Goal: Task Accomplishment & Management: Manage account settings

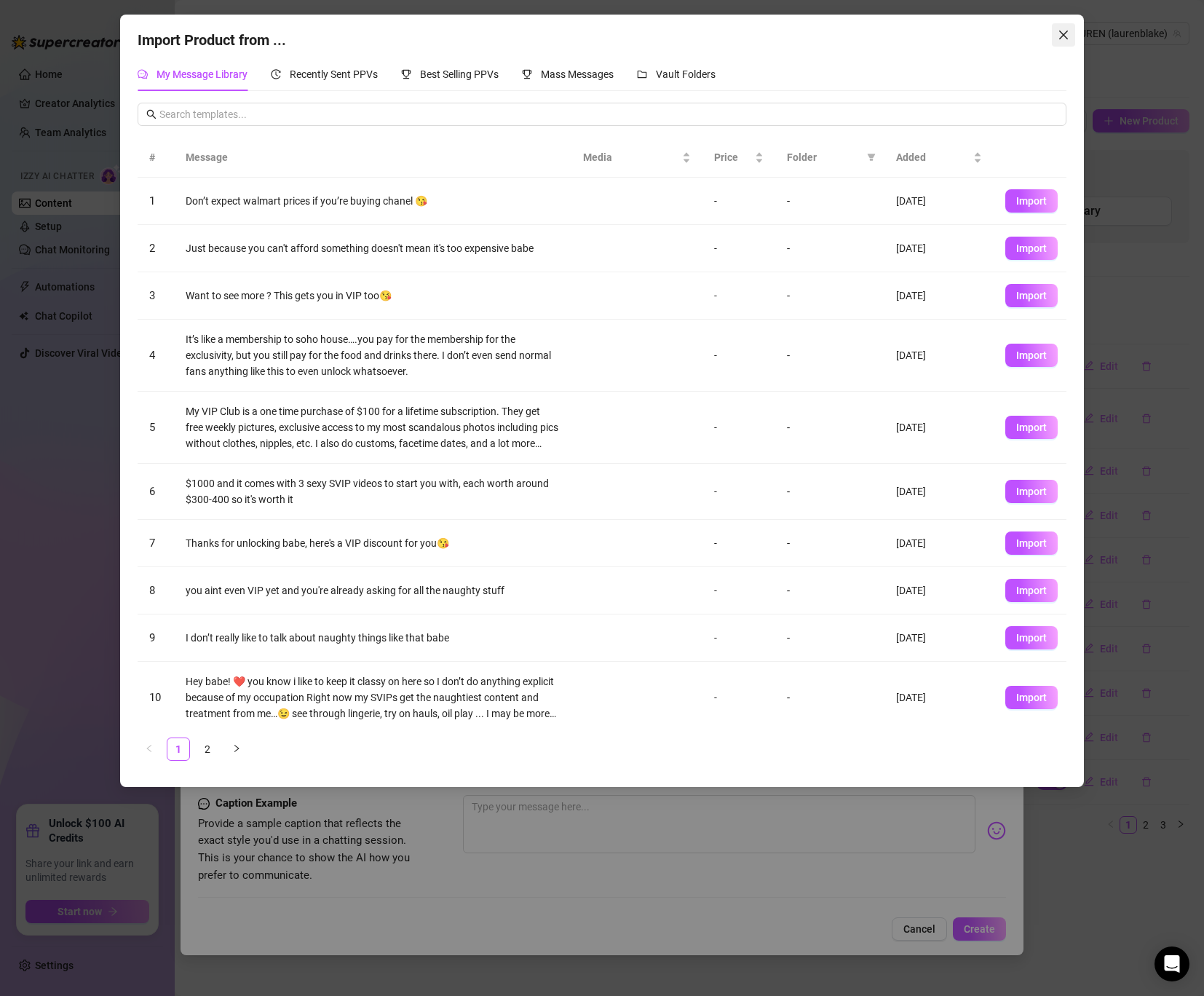
click at [1065, 30] on icon "close" at bounding box center [1063, 34] width 12 height 12
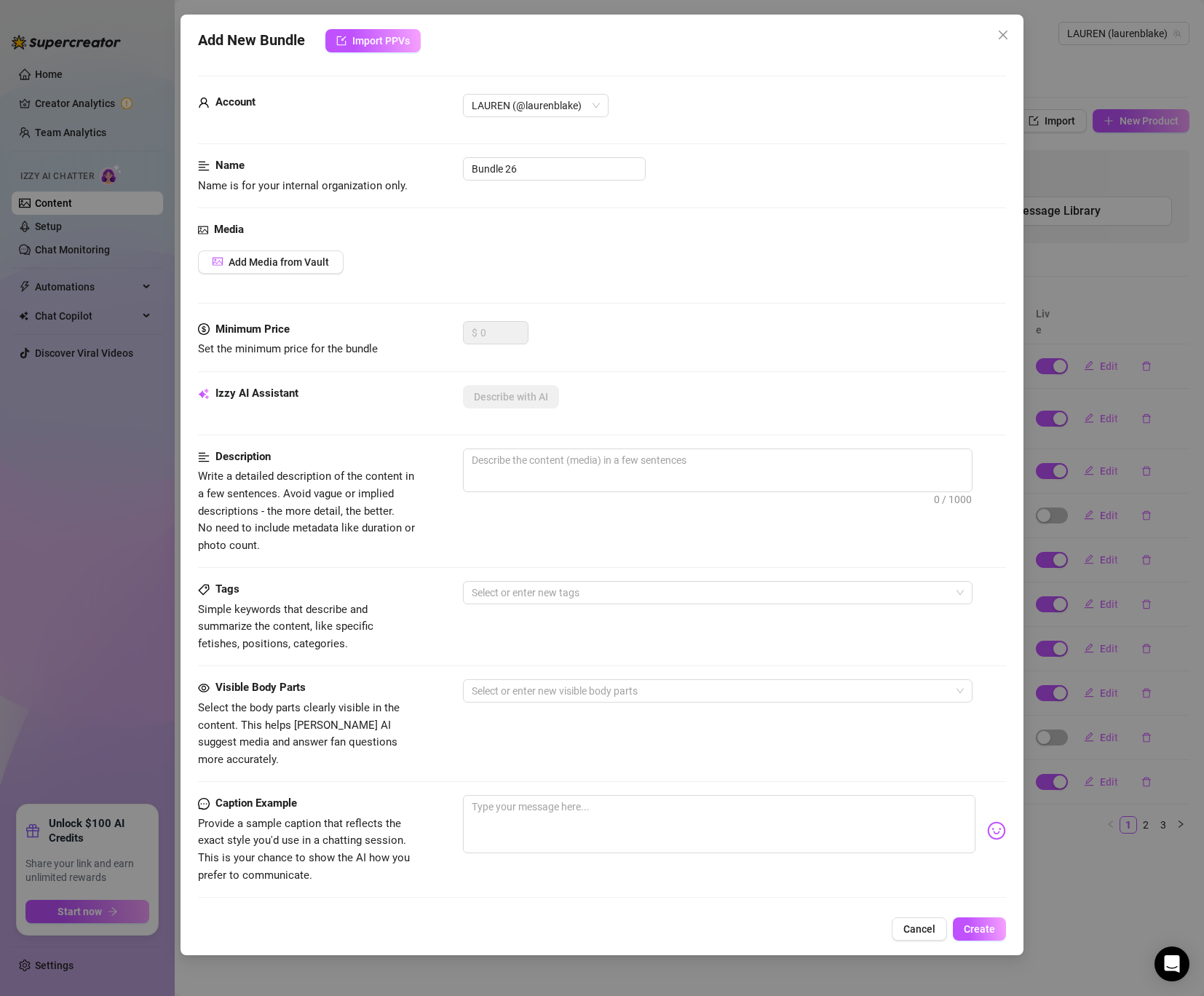
click at [73, 232] on div "Add New Bundle Import PPVs Account ️‍LAUREN (@laurenblake) Name Name is for you…" at bounding box center [602, 498] width 1204 height 996
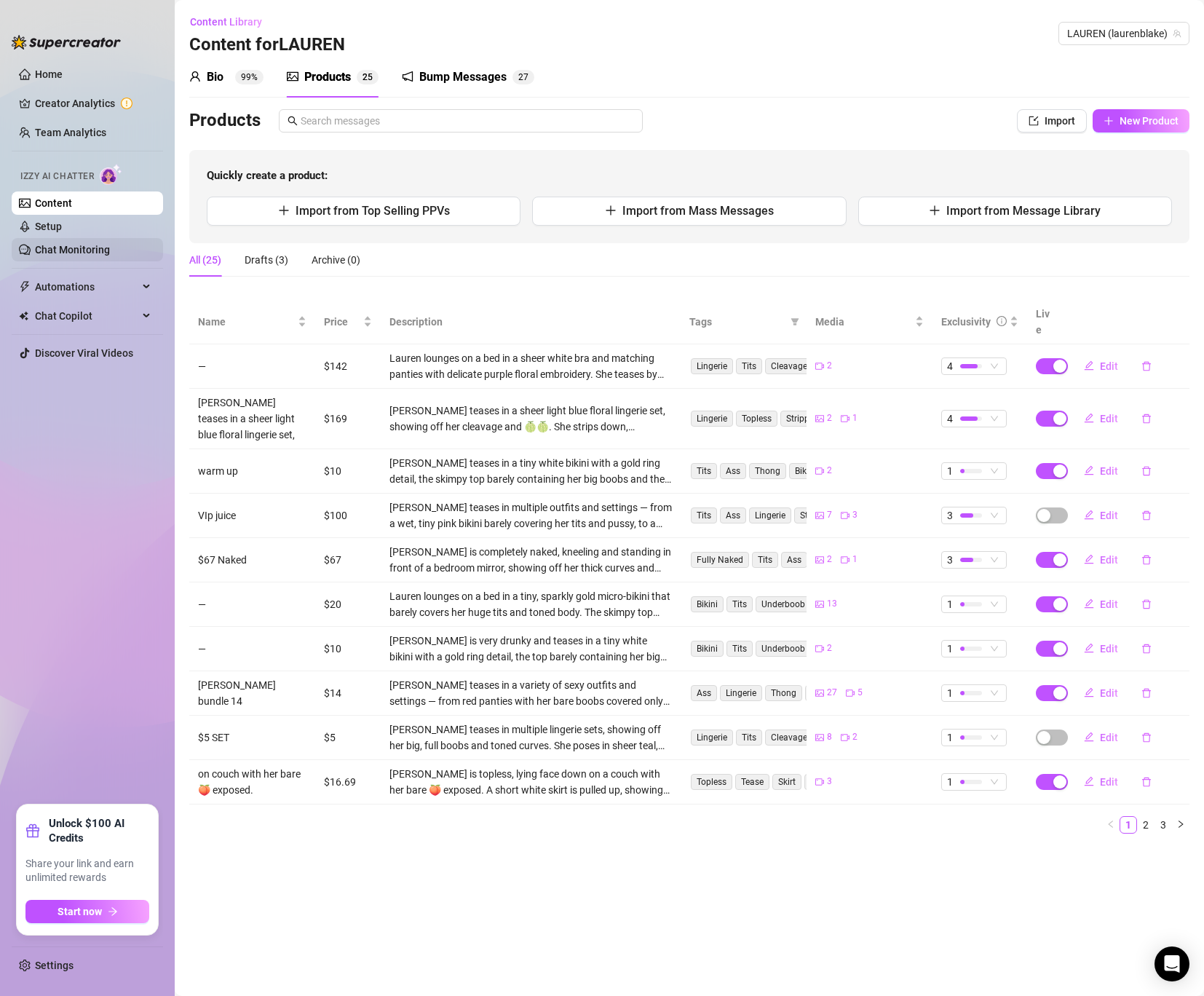
click at [74, 250] on link "Chat Monitoring" at bounding box center [72, 249] width 75 height 12
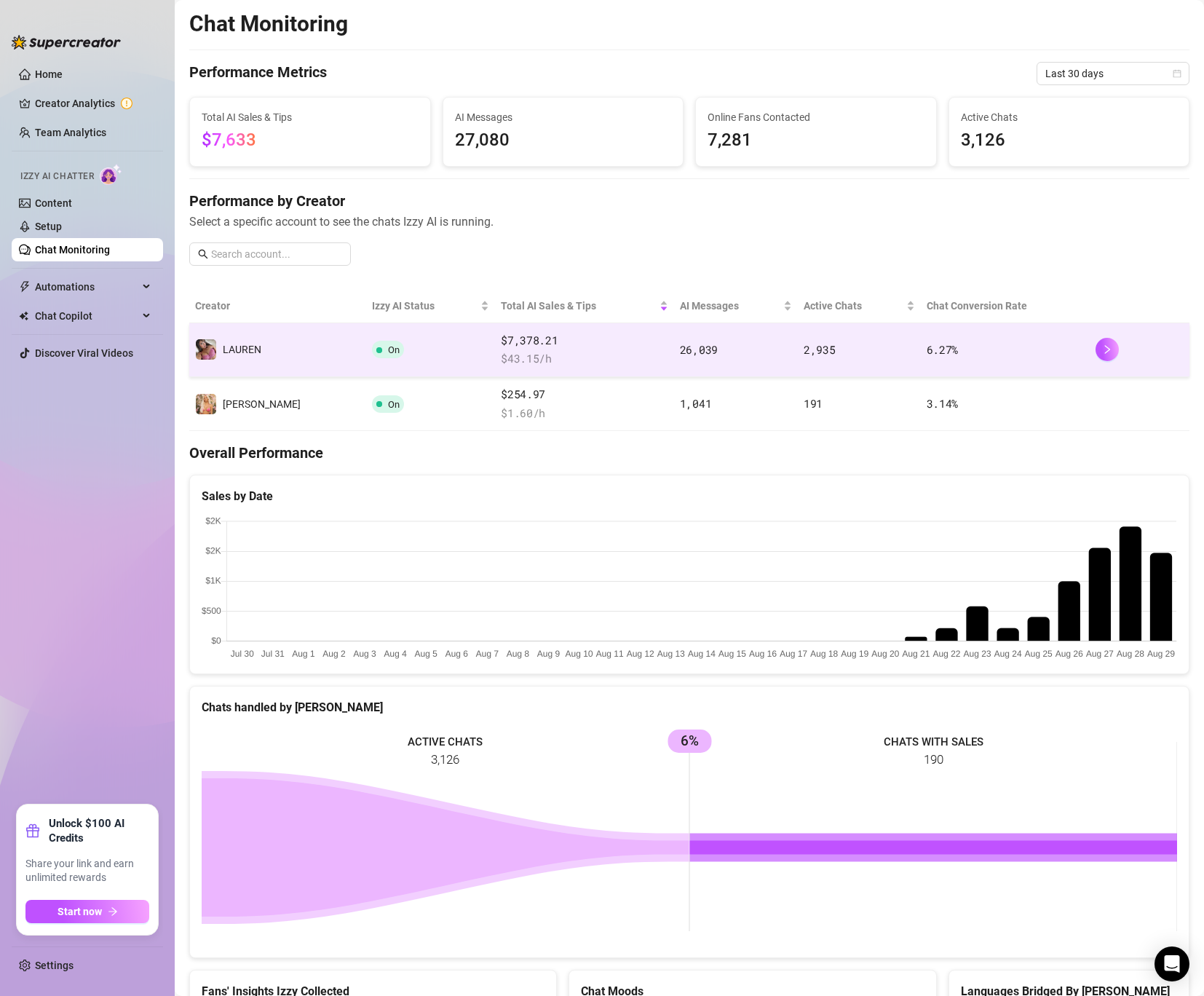
click at [272, 361] on td "️‍LAUREN" at bounding box center [277, 349] width 177 height 54
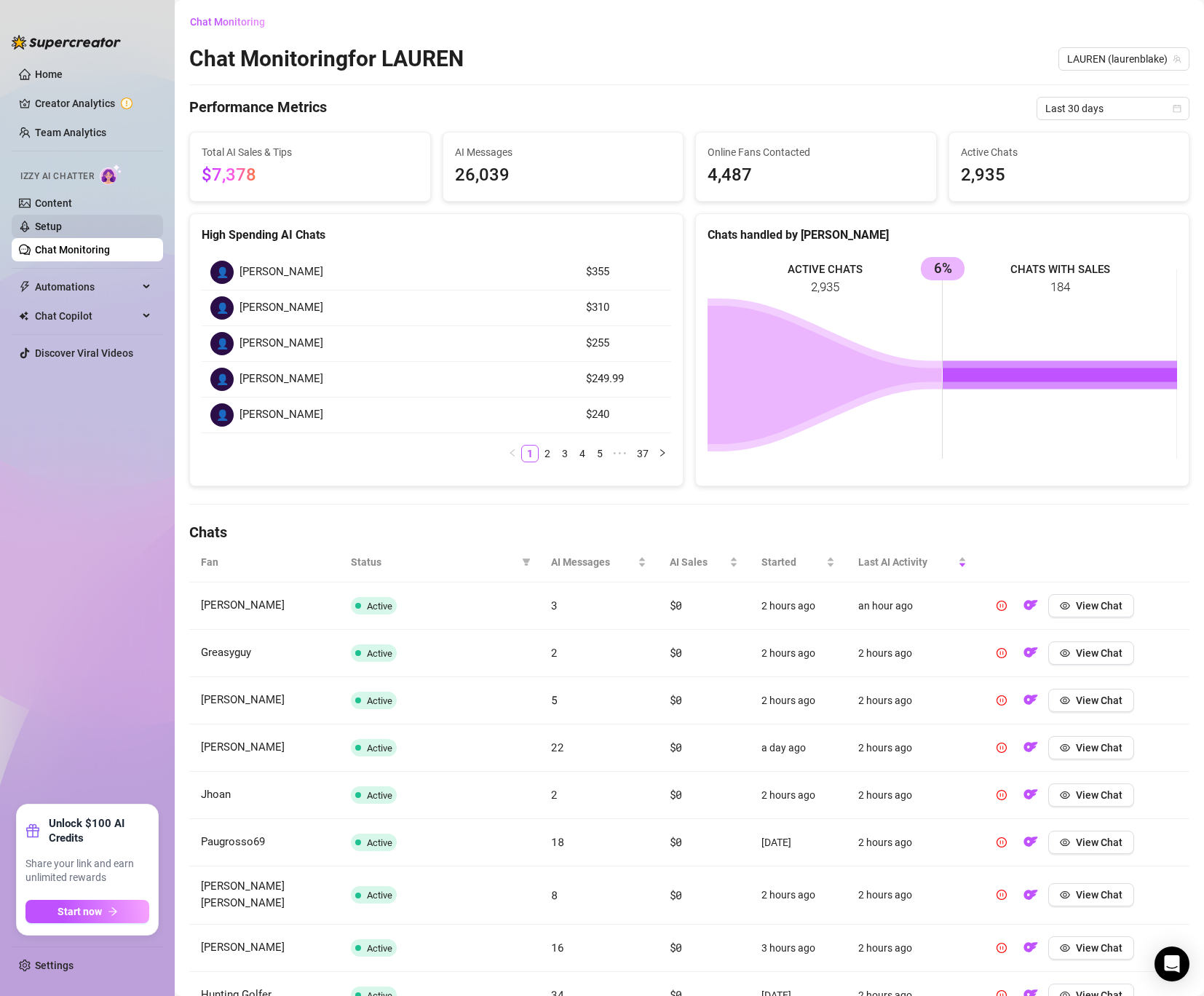
click at [62, 232] on link "Setup" at bounding box center [48, 226] width 27 height 12
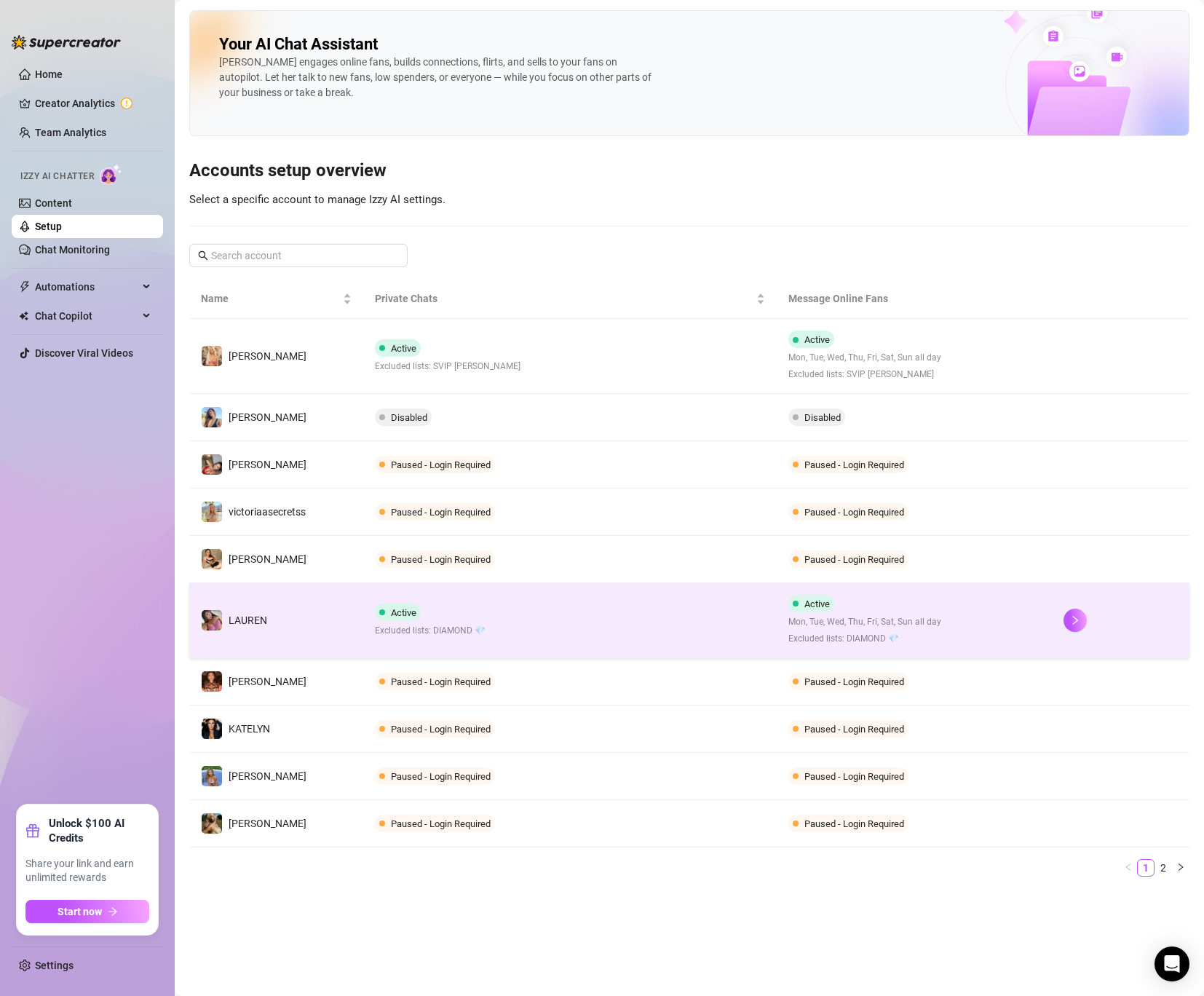
click at [408, 615] on span "Active" at bounding box center [403, 612] width 26 height 11
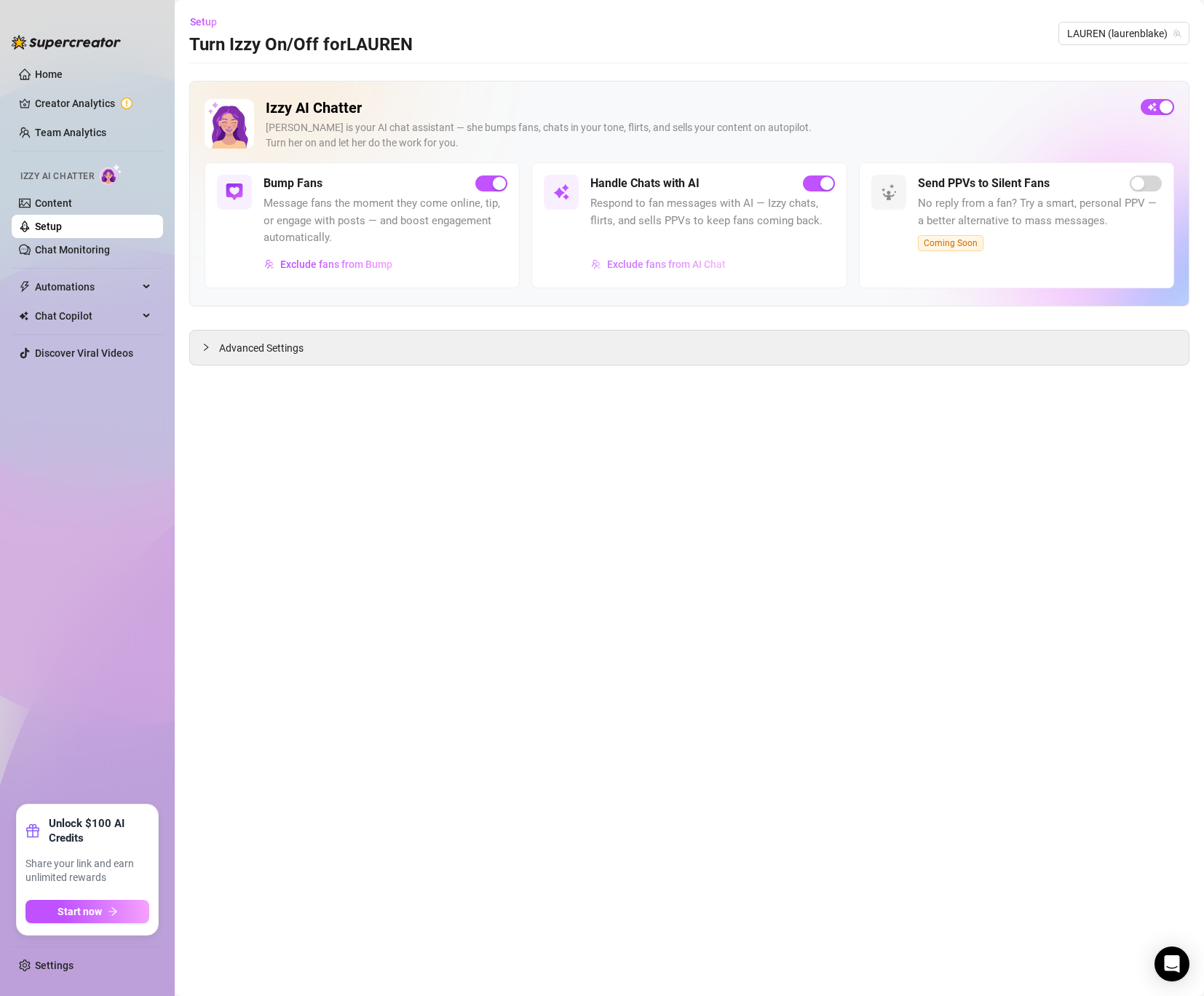
click at [638, 268] on span "Exclude fans from AI Chat" at bounding box center [666, 264] width 118 height 12
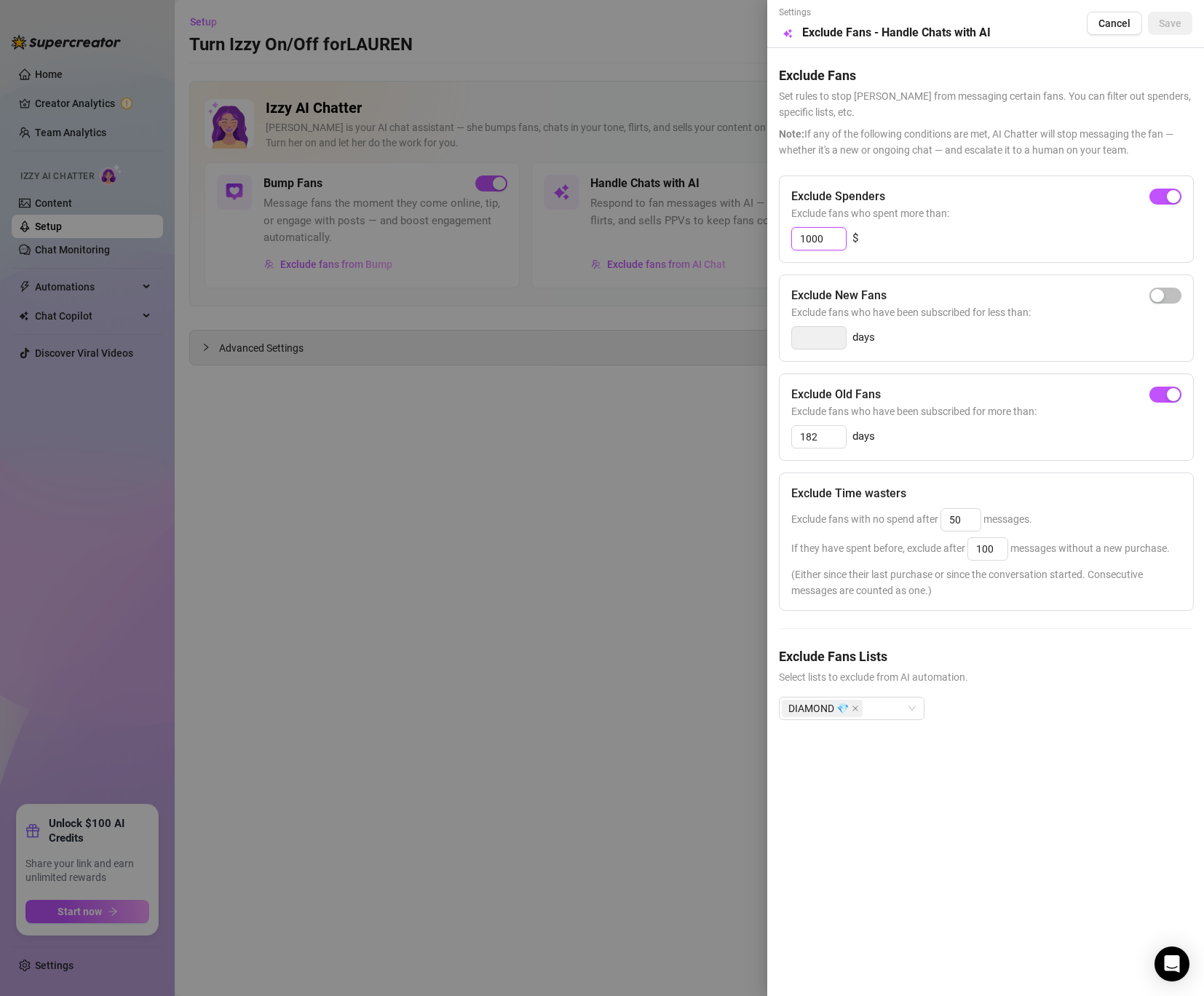
drag, startPoint x: 830, startPoint y: 237, endPoint x: 697, endPoint y: 232, distance: 133.1
click at [697, 232] on div "Settings Preview Exclude Fans - Handle Chats with AI Cancel Save Exclude Fans S…" at bounding box center [602, 498] width 1204 height 996
drag, startPoint x: 827, startPoint y: 440, endPoint x: 770, endPoint y: 423, distance: 59.5
click at [770, 423] on div "Settings Preview Exclude Fans - Handle Chats with AI Cancel Save Exclude Fans S…" at bounding box center [985, 498] width 437 height 996
click at [1158, 398] on span "button" at bounding box center [1165, 395] width 32 height 16
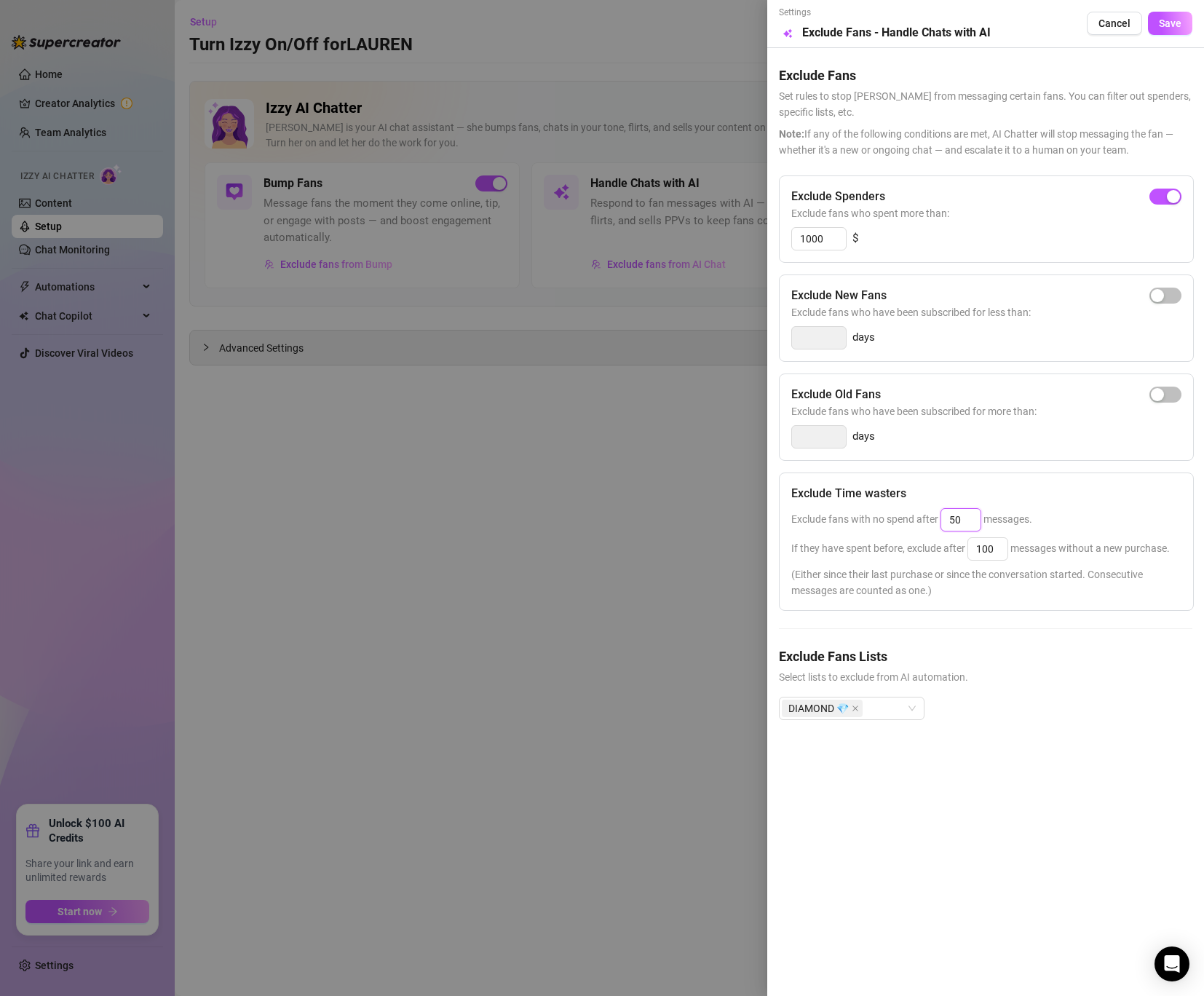
drag, startPoint x: 968, startPoint y: 525, endPoint x: 897, endPoint y: 521, distance: 71.1
click at [897, 521] on span "Exclude fans with no spend after 50 messages." at bounding box center [912, 519] width 241 height 12
type input "40"
drag, startPoint x: 999, startPoint y: 548, endPoint x: 931, endPoint y: 548, distance: 68.0
click at [931, 548] on span "If they have spent before, exclude after 100 messages without a new purchase." at bounding box center [981, 548] width 378 height 12
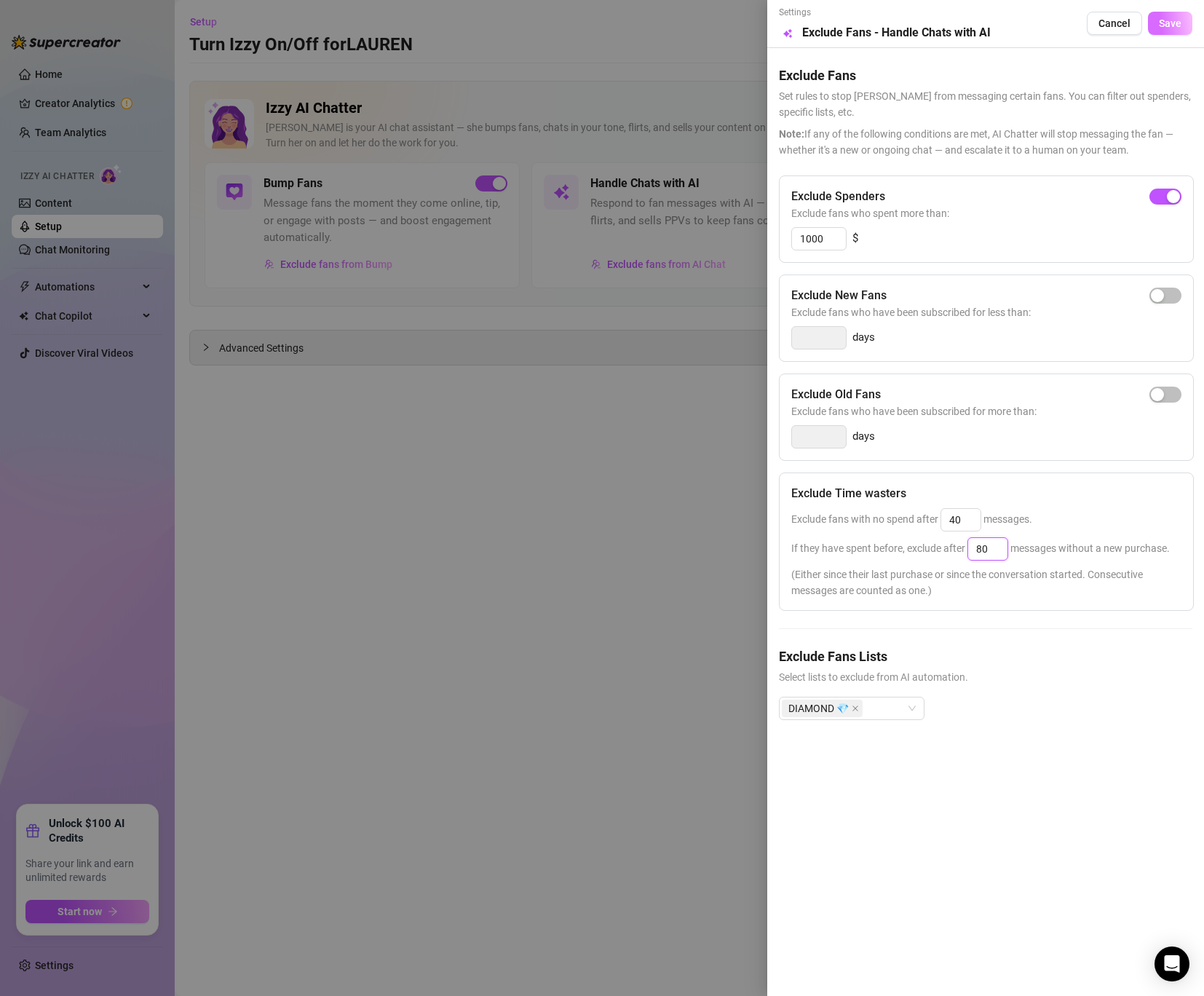
type input "80"
click at [1165, 20] on span "Save" at bounding box center [1170, 23] width 23 height 12
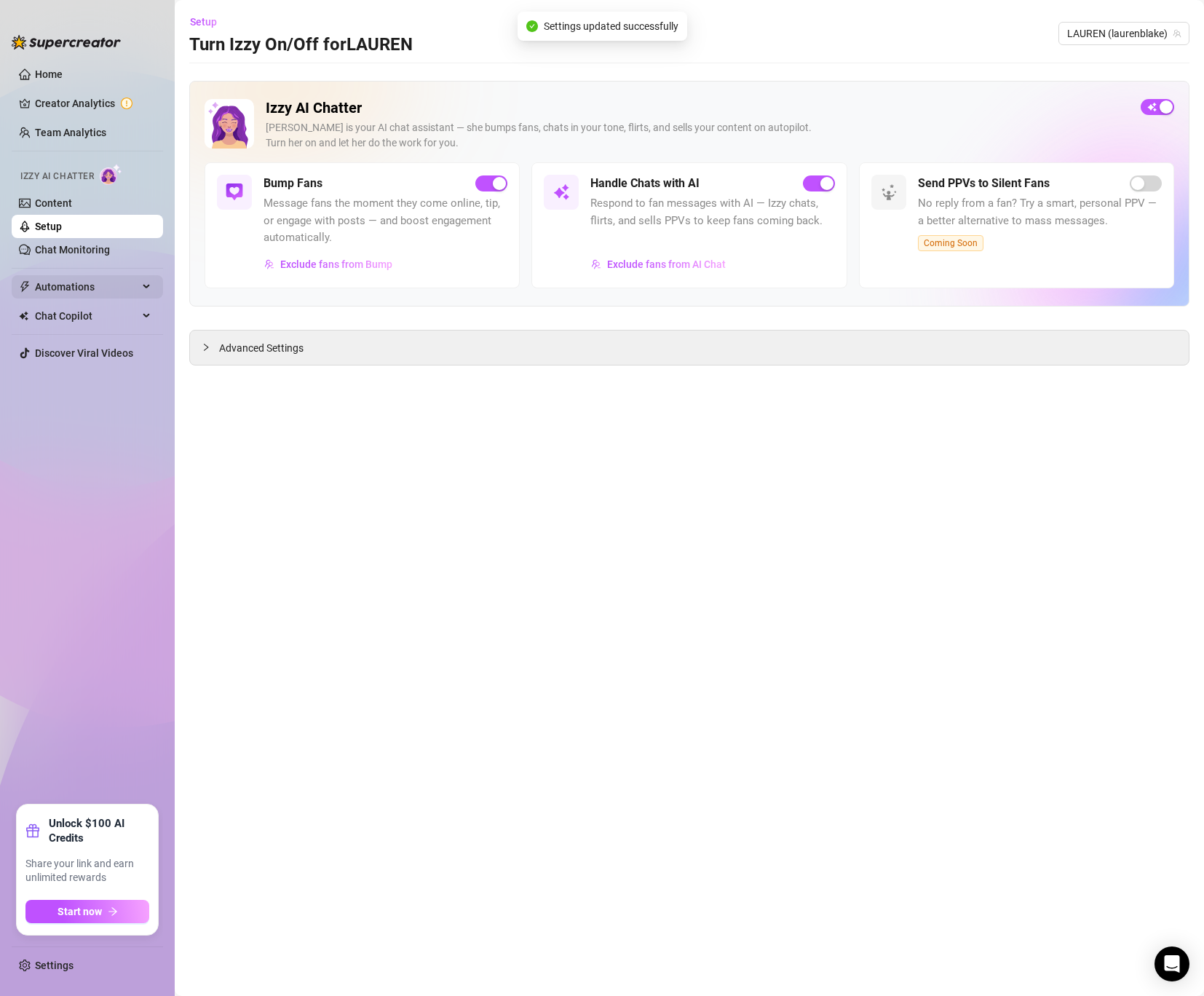
click at [80, 286] on span "Automations" at bounding box center [86, 287] width 104 height 23
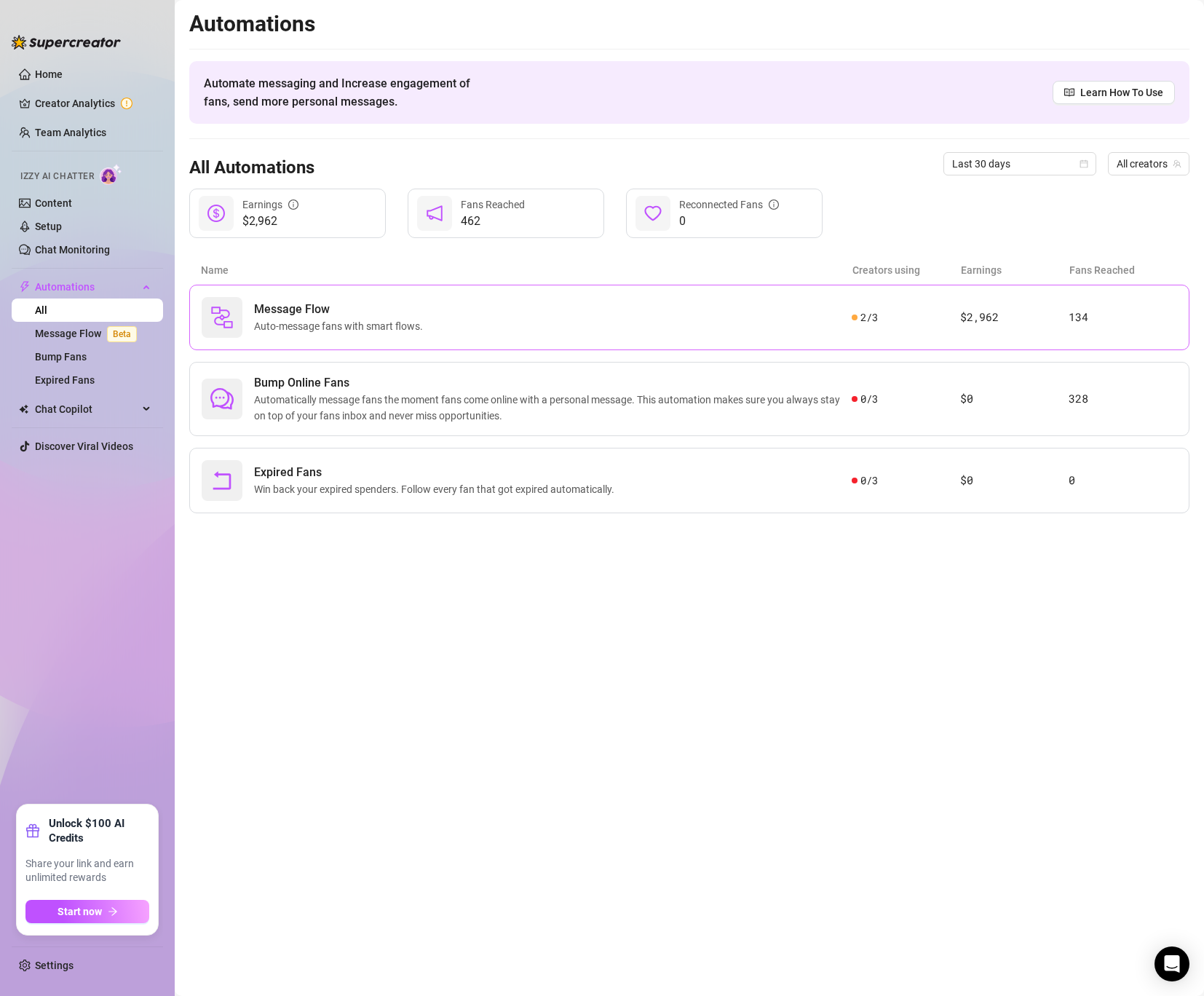
click at [359, 300] on div "Message Flow Auto-message fans with smart flows." at bounding box center [526, 317] width 650 height 40
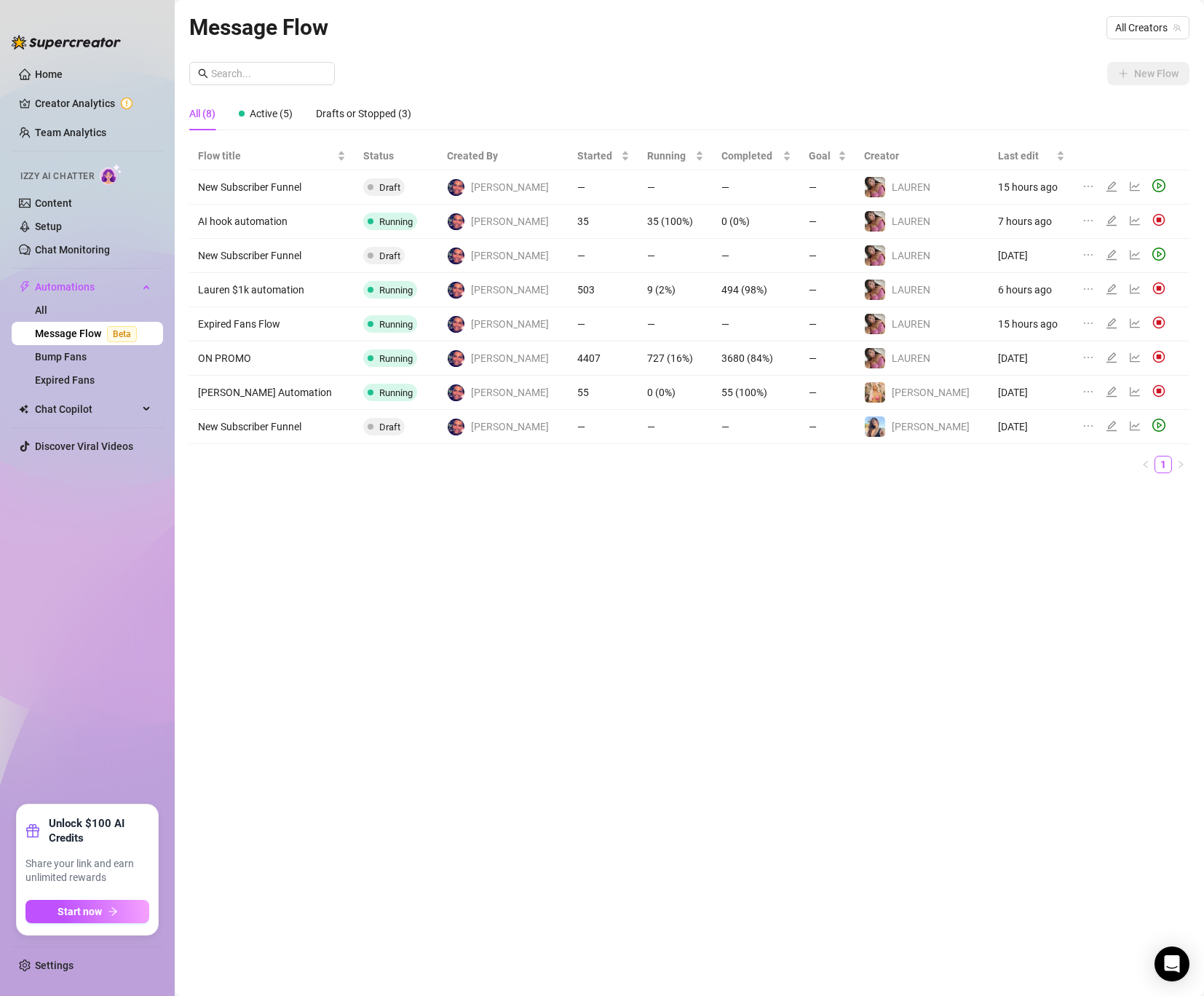
click at [1129, 219] on icon "line-chart" at bounding box center [1135, 220] width 12 height 12
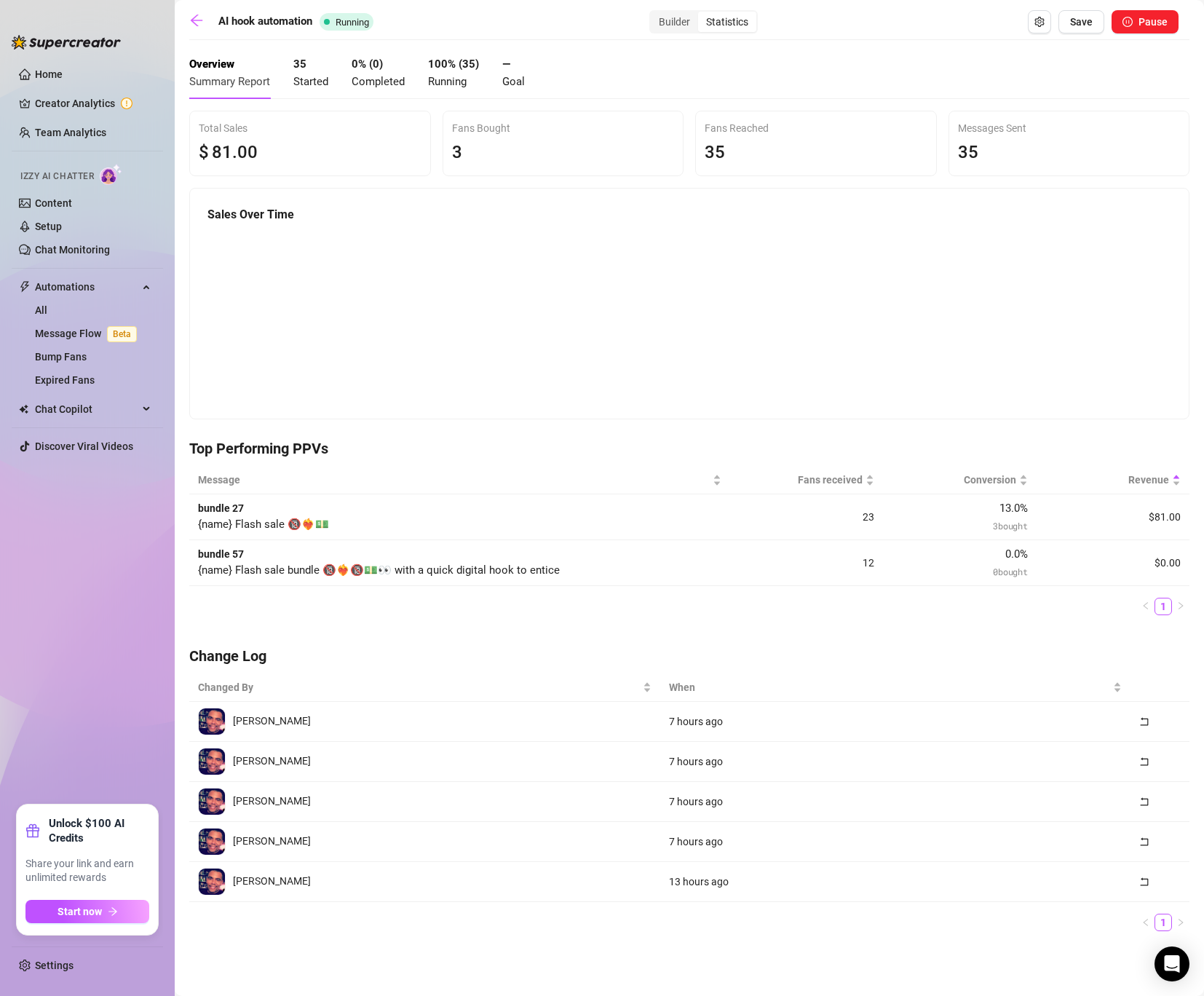
click at [627, 546] on td "bundle 57 {name} Flash sale bundle 🔞❤️‍🔥🔞💵👀 with a quick digital hook to entice" at bounding box center [459, 563] width 541 height 46
click at [679, 25] on div "Builder" at bounding box center [674, 22] width 47 height 20
click at [727, 22] on div "Statistics" at bounding box center [727, 22] width 58 height 20
click at [702, 14] on input "Statistics" at bounding box center [702, 14] width 0 height 0
click at [667, 23] on div "Builder" at bounding box center [674, 22] width 47 height 20
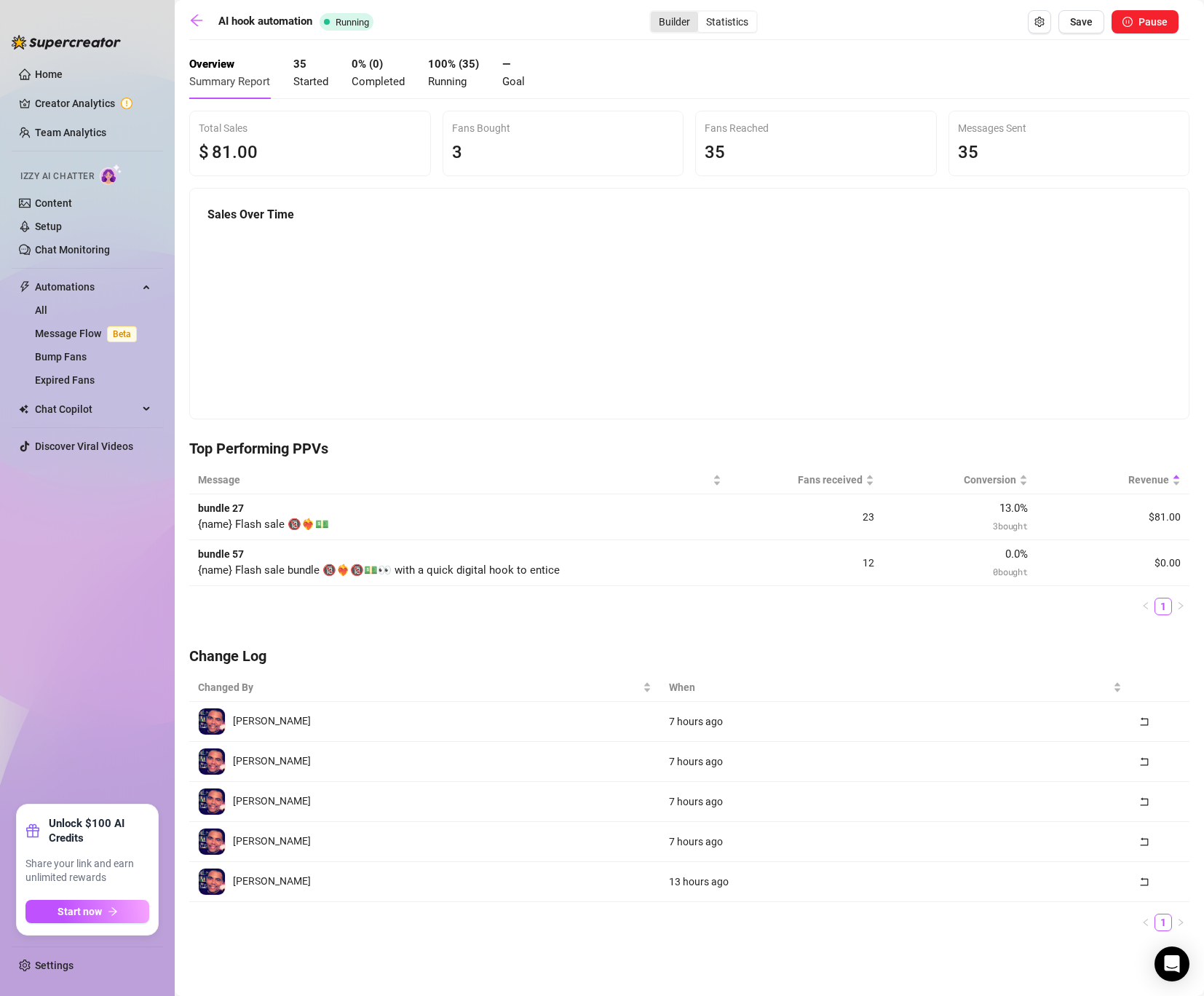
click at [655, 14] on input "Builder" at bounding box center [655, 14] width 0 height 0
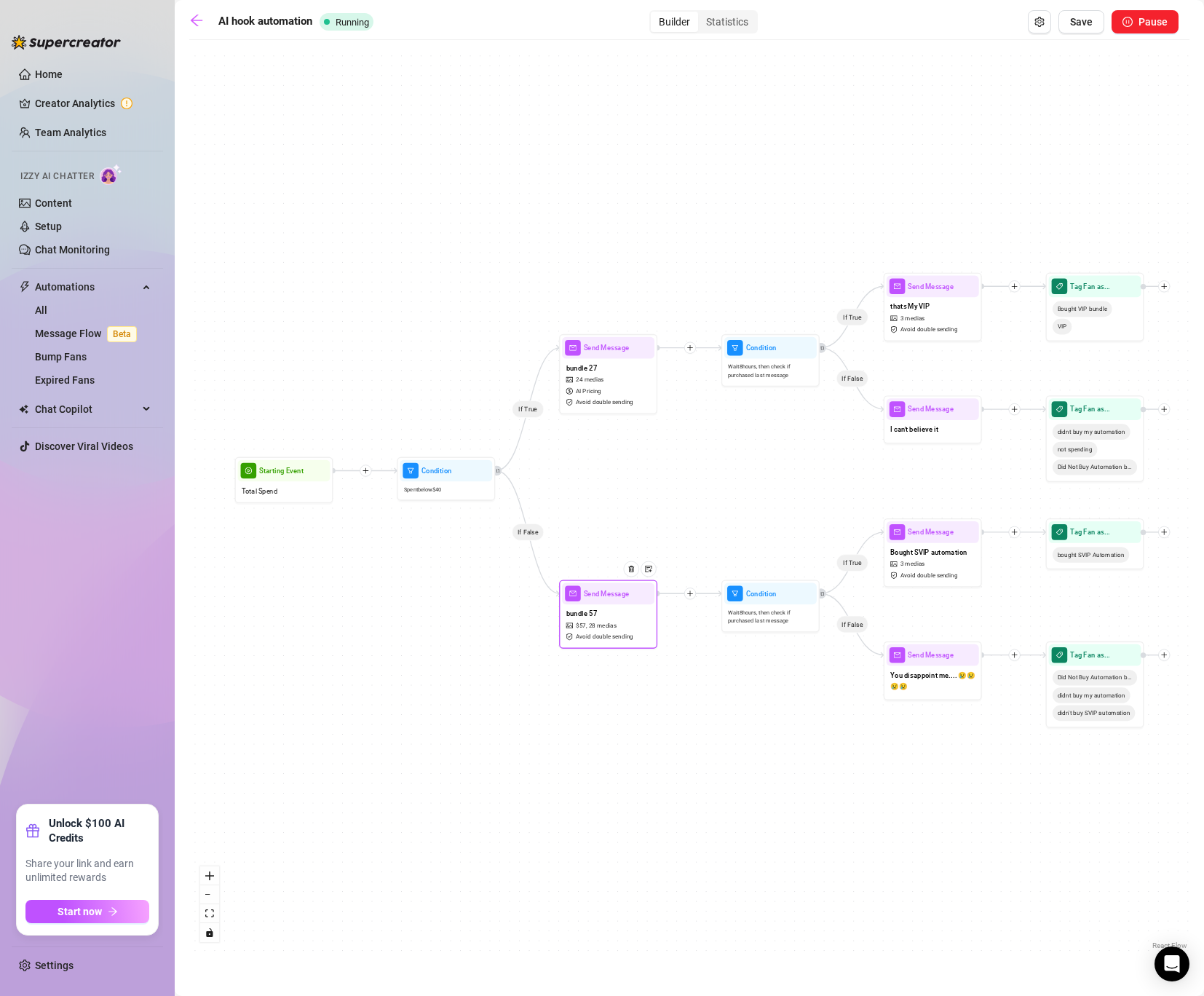
click at [635, 626] on div "bundle 57 $ 57 , 28 medias Avoid double sending" at bounding box center [608, 625] width 93 height 41
click at [635, 627] on div "bundle 57 $ 57 , 28 medias Avoid double sending" at bounding box center [608, 625] width 93 height 41
click at [595, 598] on div "Send Message" at bounding box center [608, 593] width 93 height 22
click at [593, 594] on span "Send Message" at bounding box center [606, 594] width 46 height 11
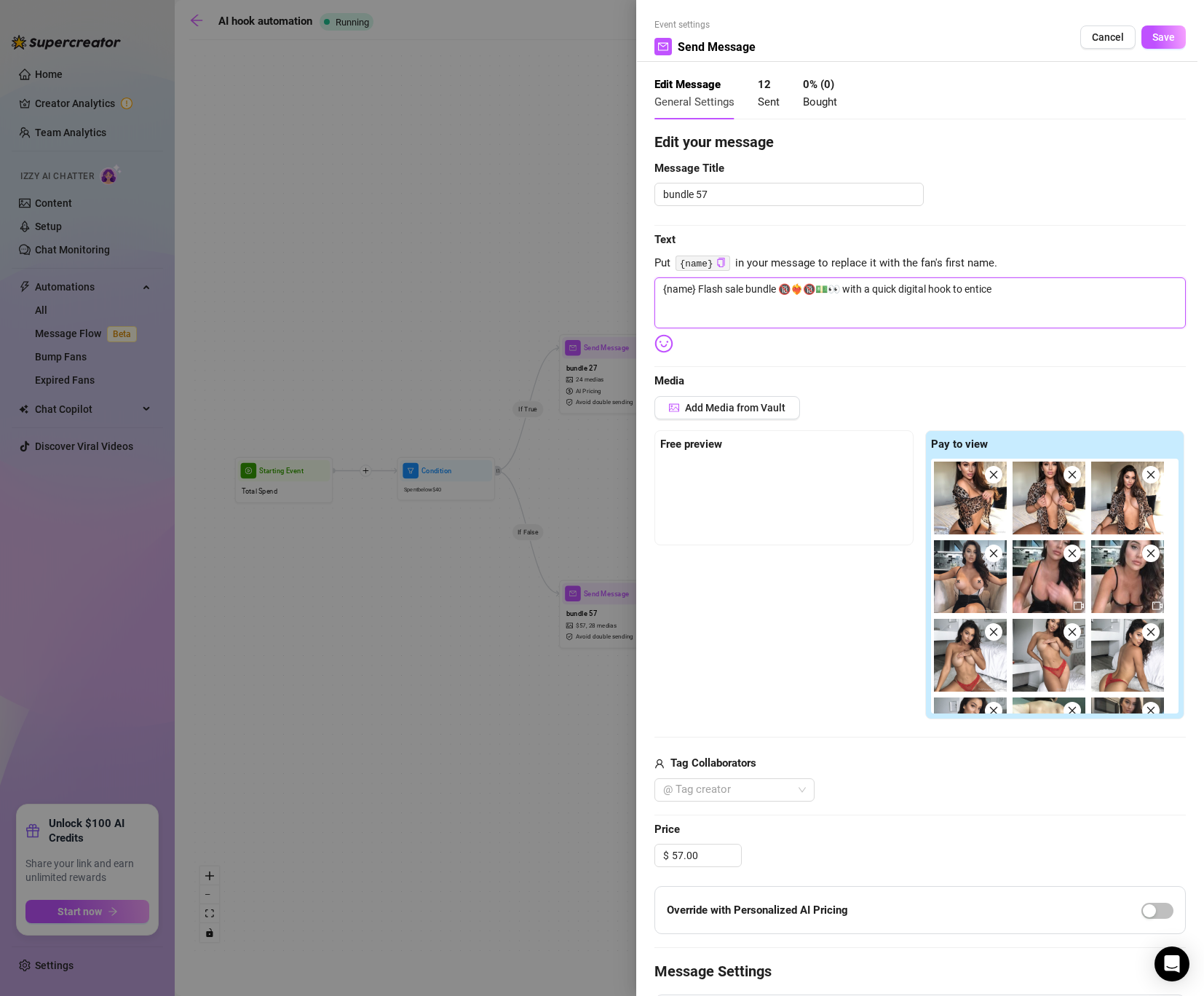
drag, startPoint x: 1019, startPoint y: 287, endPoint x: 830, endPoint y: 292, distance: 189.1
click at [830, 292] on textarea "{name} Flash sale bundle 🔞❤️‍🔥🔞💵👀 with a quick digital hook to entice" at bounding box center [920, 302] width 532 height 51
type textarea "{name} Flash sale bundle 🔞❤️‍🔥🔞💵👀"
click at [1164, 38] on span "Save" at bounding box center [1164, 37] width 23 height 12
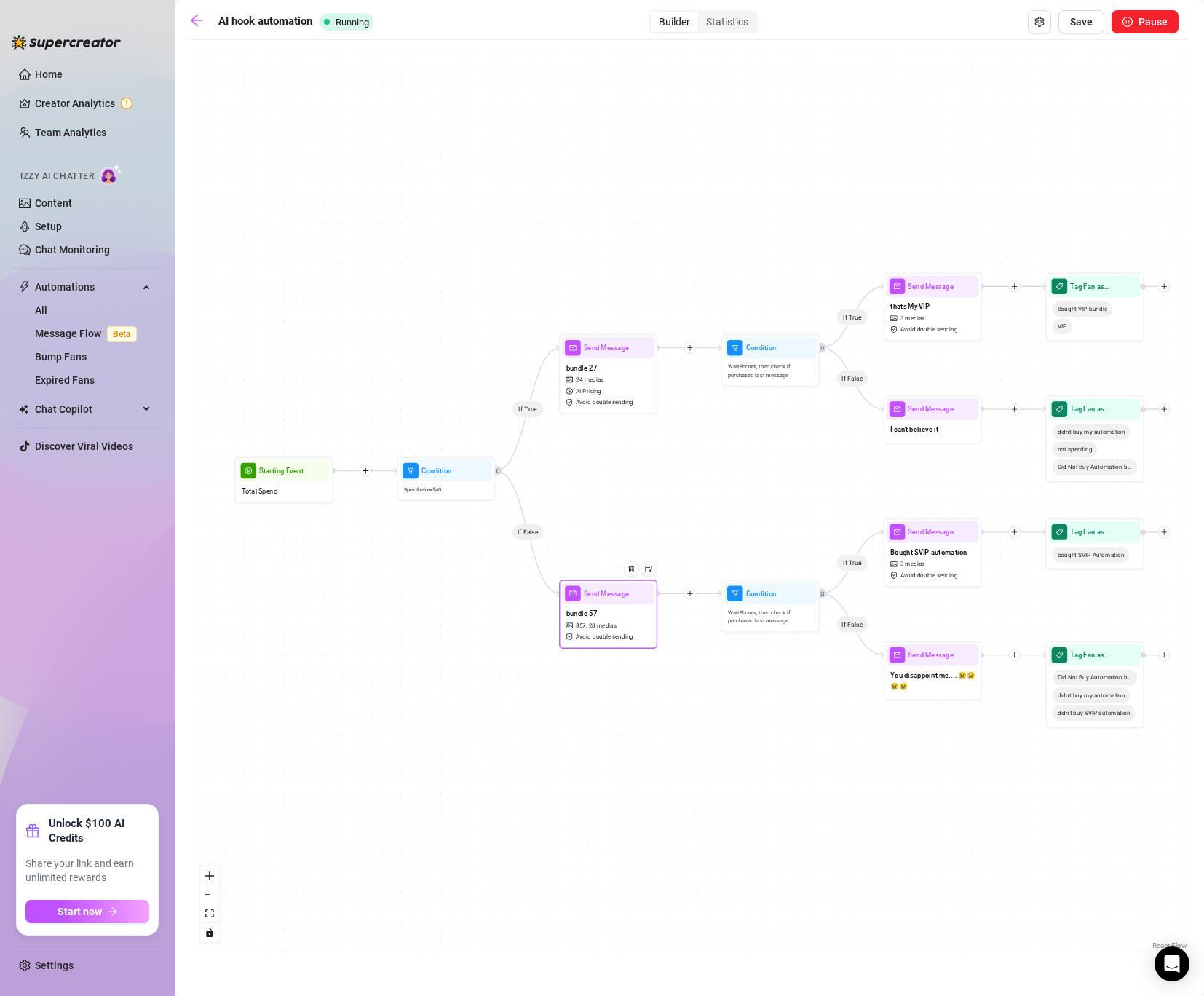
click at [620, 592] on div at bounding box center [635, 576] width 43 height 51
type textarea "{name} Flash sale bundle 🔞❤️‍🔥🔞💵👀"
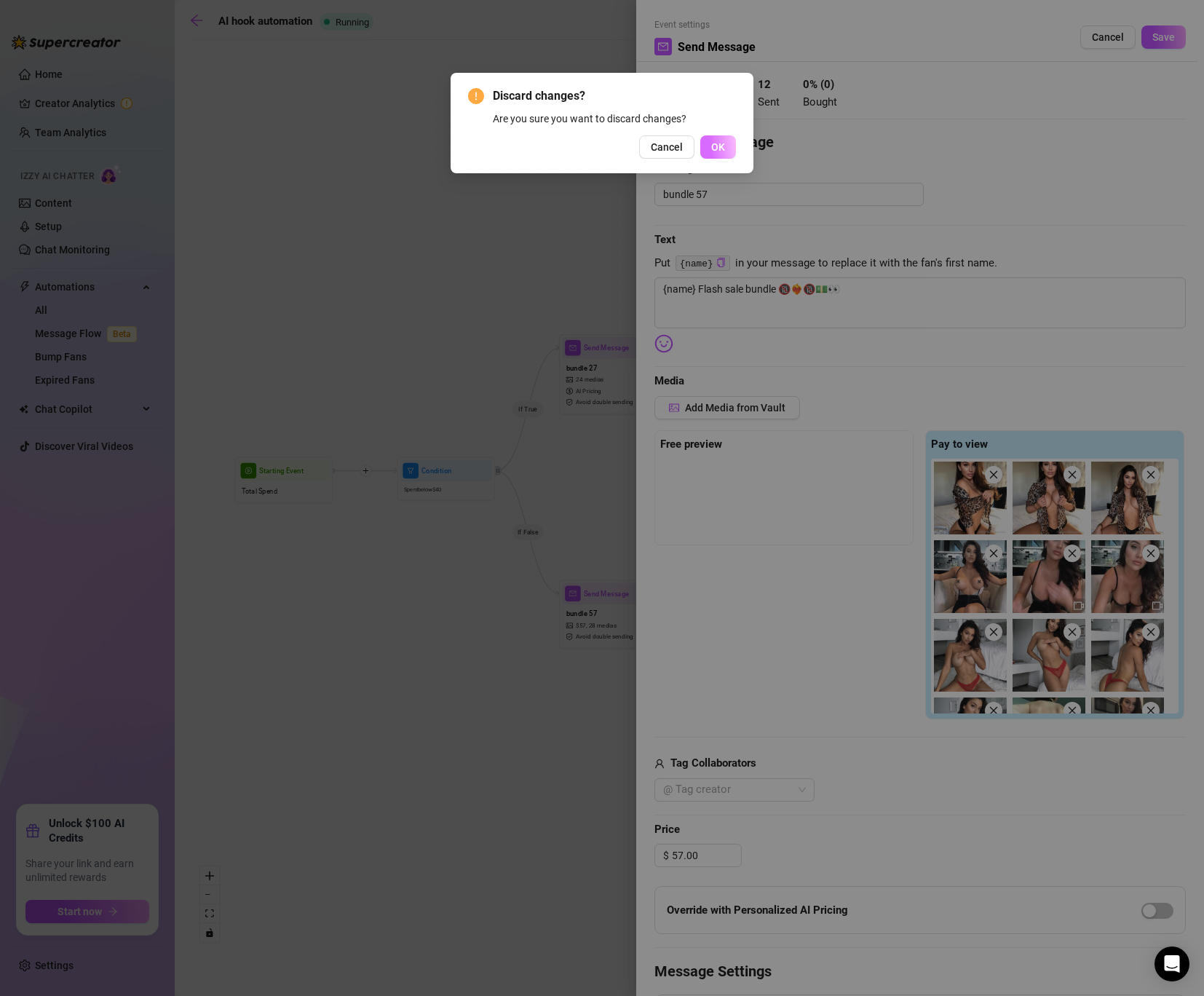
click at [733, 146] on button "OK" at bounding box center [718, 147] width 36 height 23
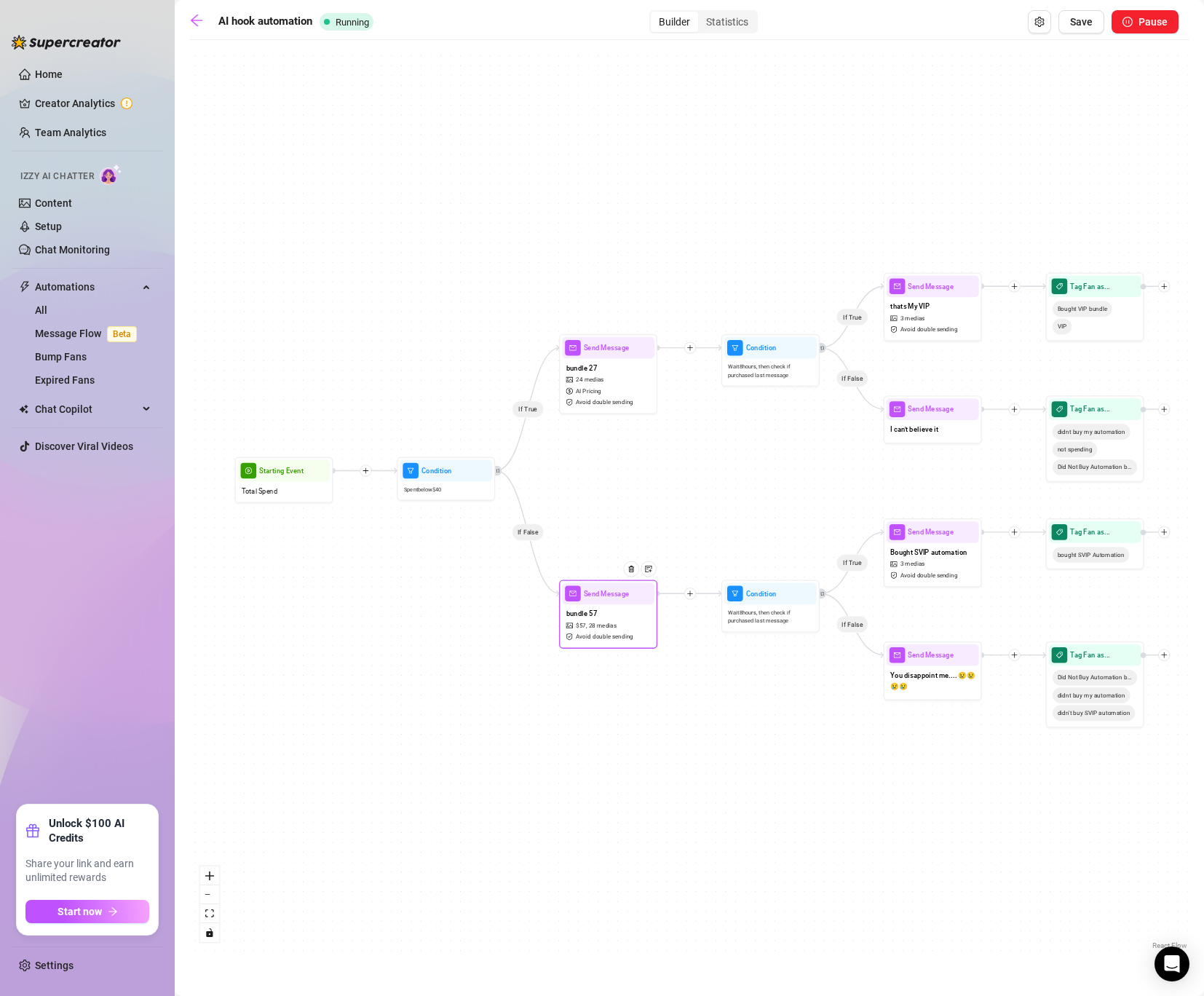
click at [600, 600] on div "Send Message" at bounding box center [608, 593] width 93 height 22
type textarea "{name} Flash sale bundle 🔞❤️‍🔥🔞💵👀"
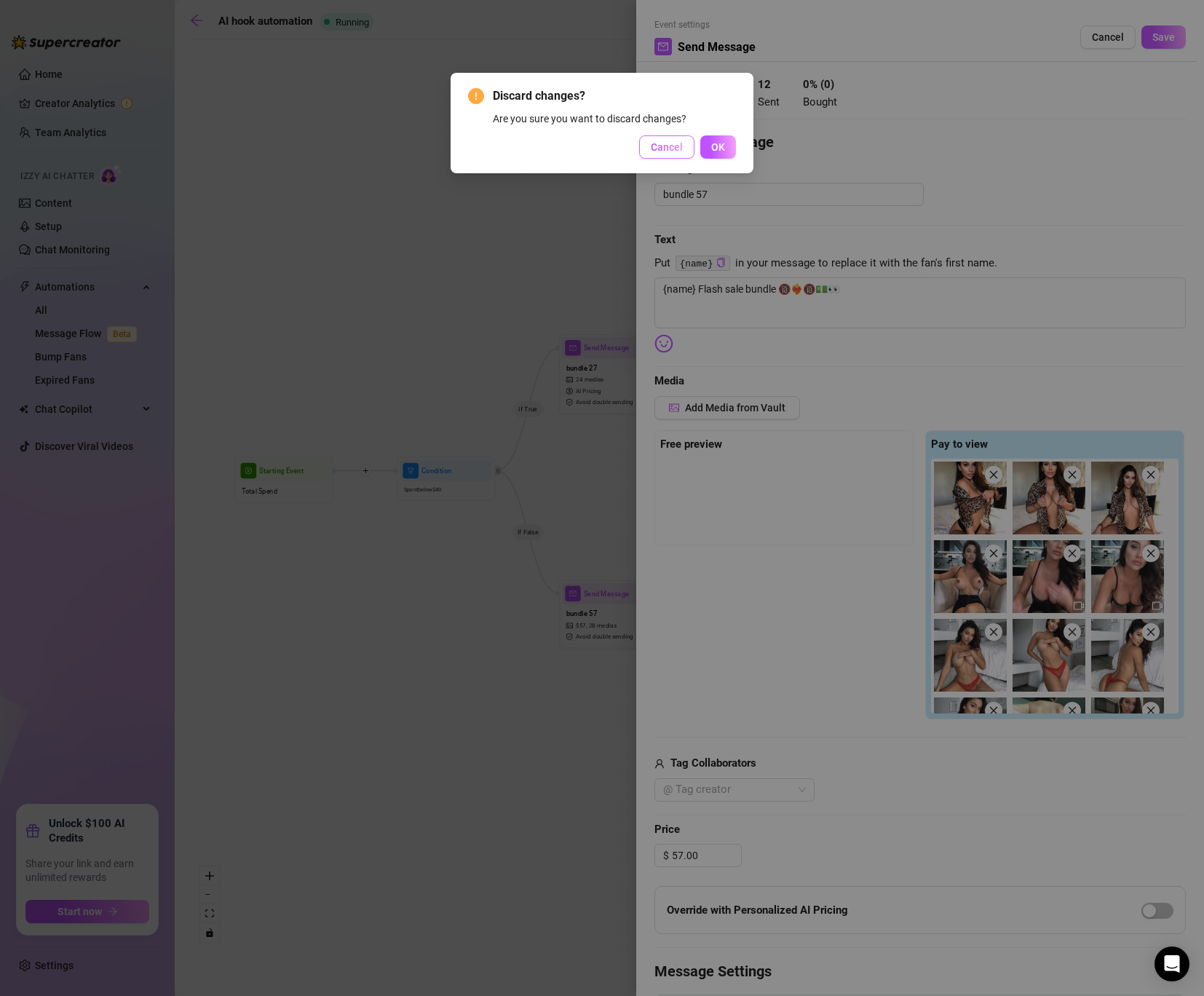
click at [679, 149] on span "Cancel" at bounding box center [666, 146] width 32 height 12
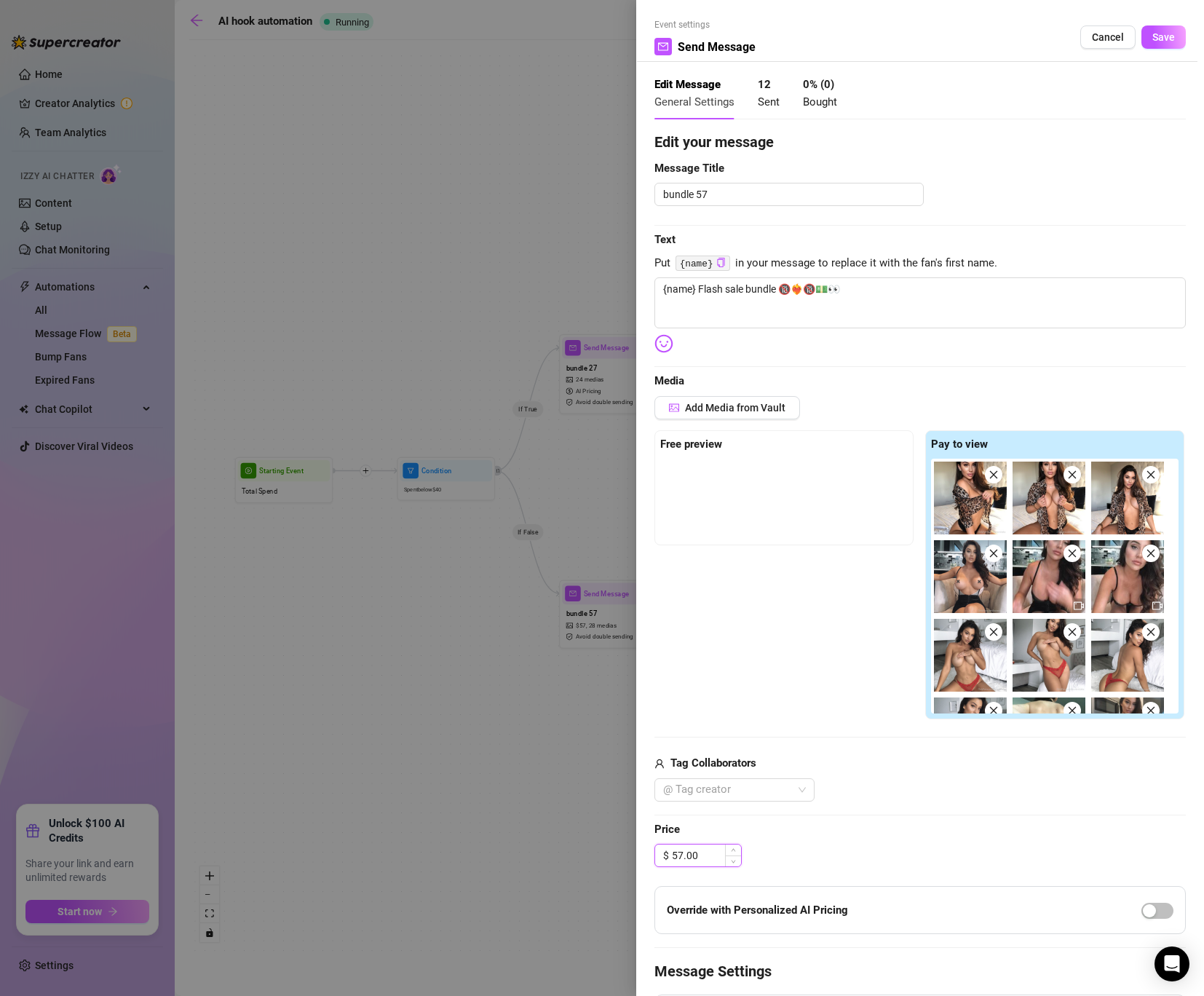
drag, startPoint x: 676, startPoint y: 851, endPoint x: 665, endPoint y: 850, distance: 11.0
click at [665, 850] on div "$ 57.00" at bounding box center [698, 855] width 87 height 23
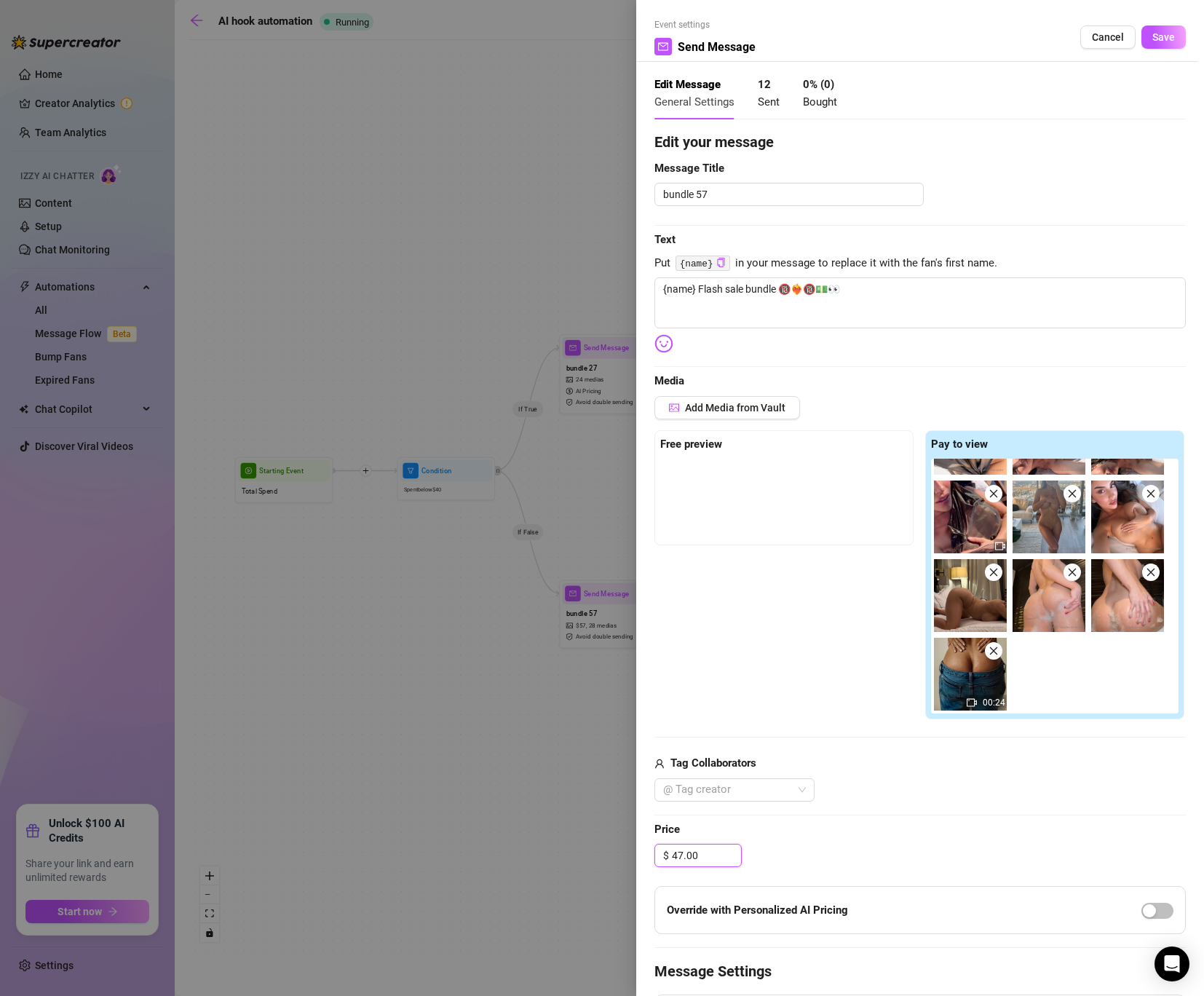
scroll to position [24, 0]
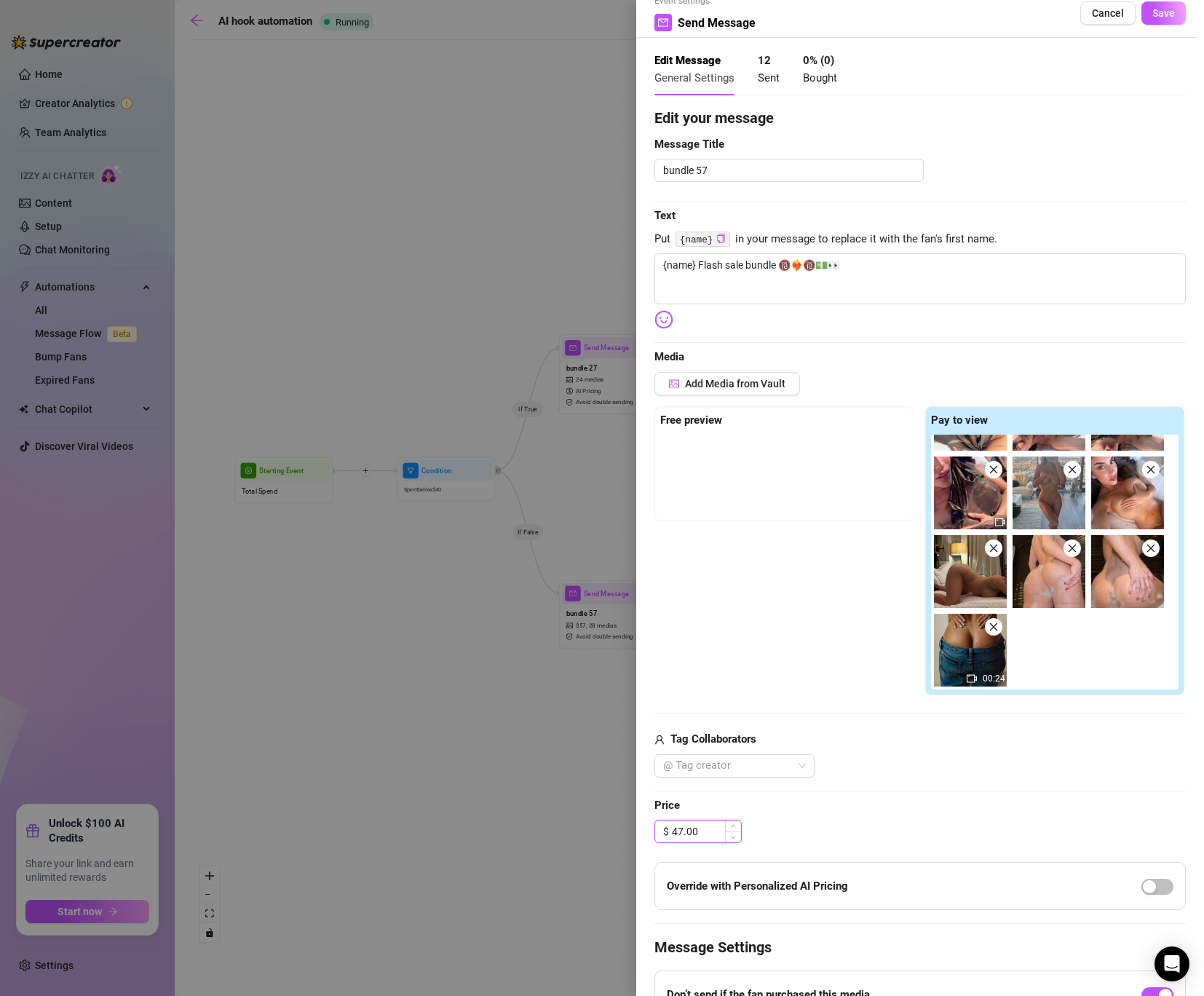
click at [679, 833] on input "47.00" at bounding box center [707, 831] width 69 height 22
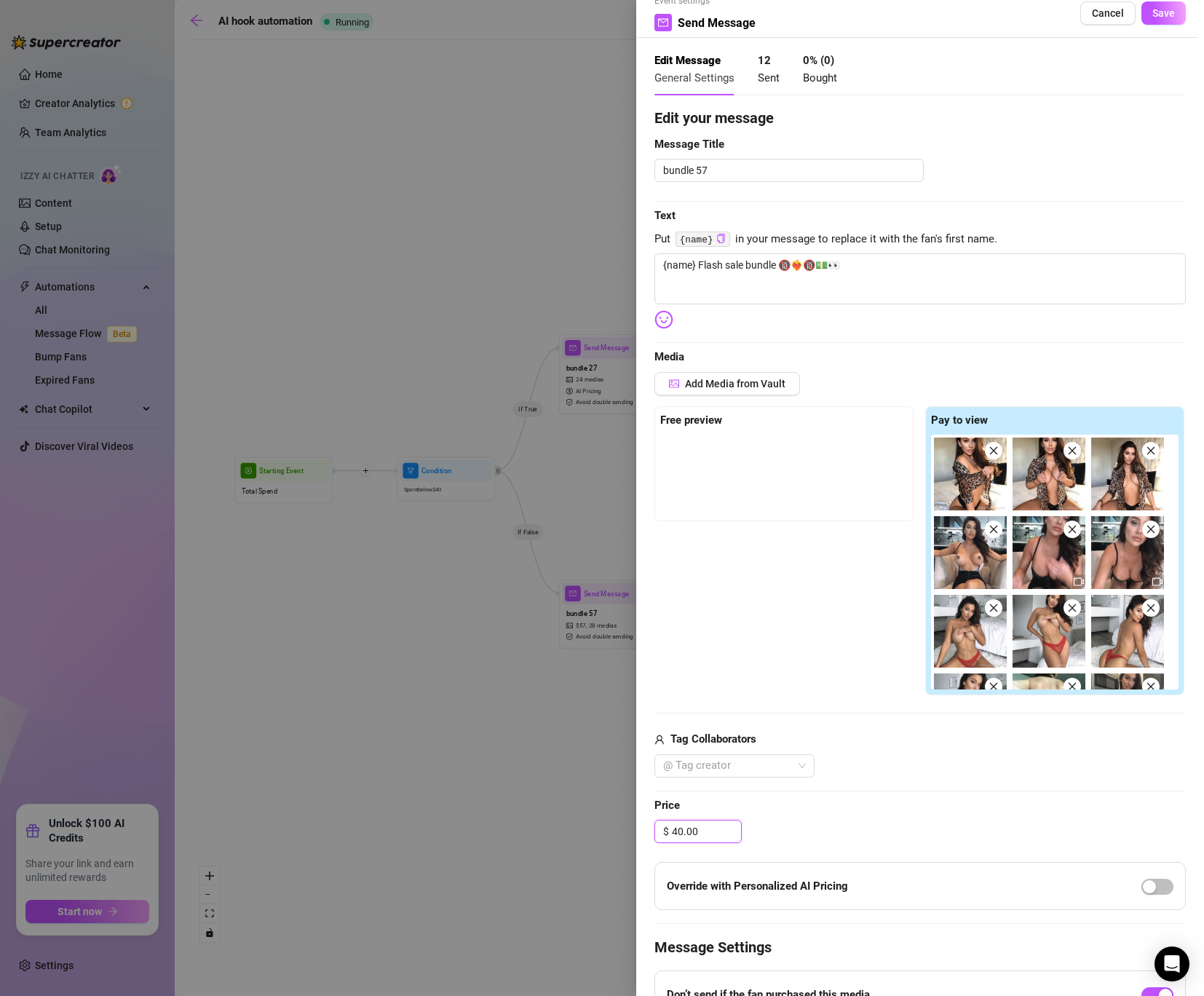
scroll to position [0, 0]
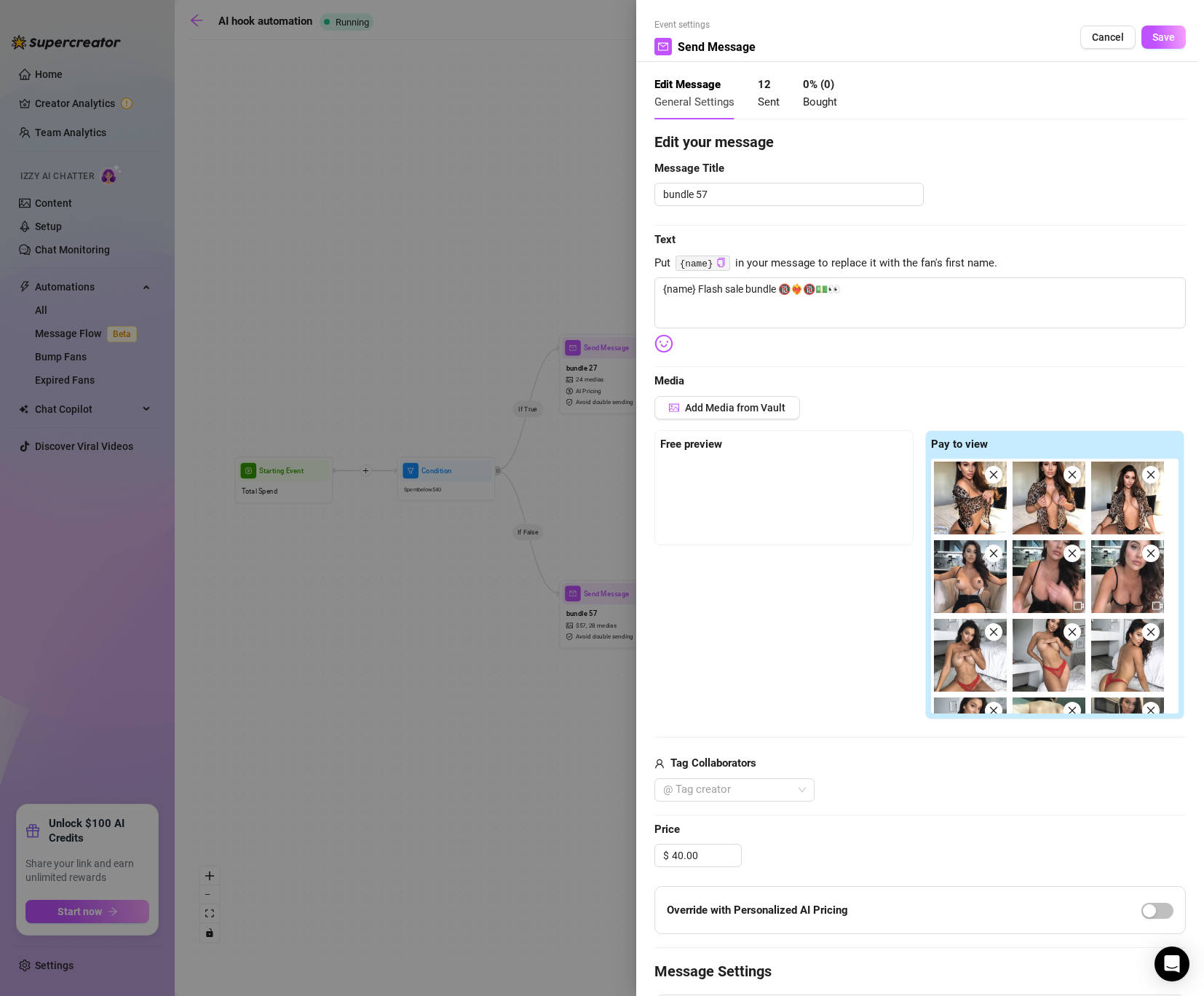
drag, startPoint x: 1171, startPoint y: 36, endPoint x: 1041, endPoint y: 578, distance: 557.4
click at [1041, 578] on form "Event settings Send Message Cancel Save Edit Message General Settings 12 Sent 0…" at bounding box center [920, 584] width 532 height 1132
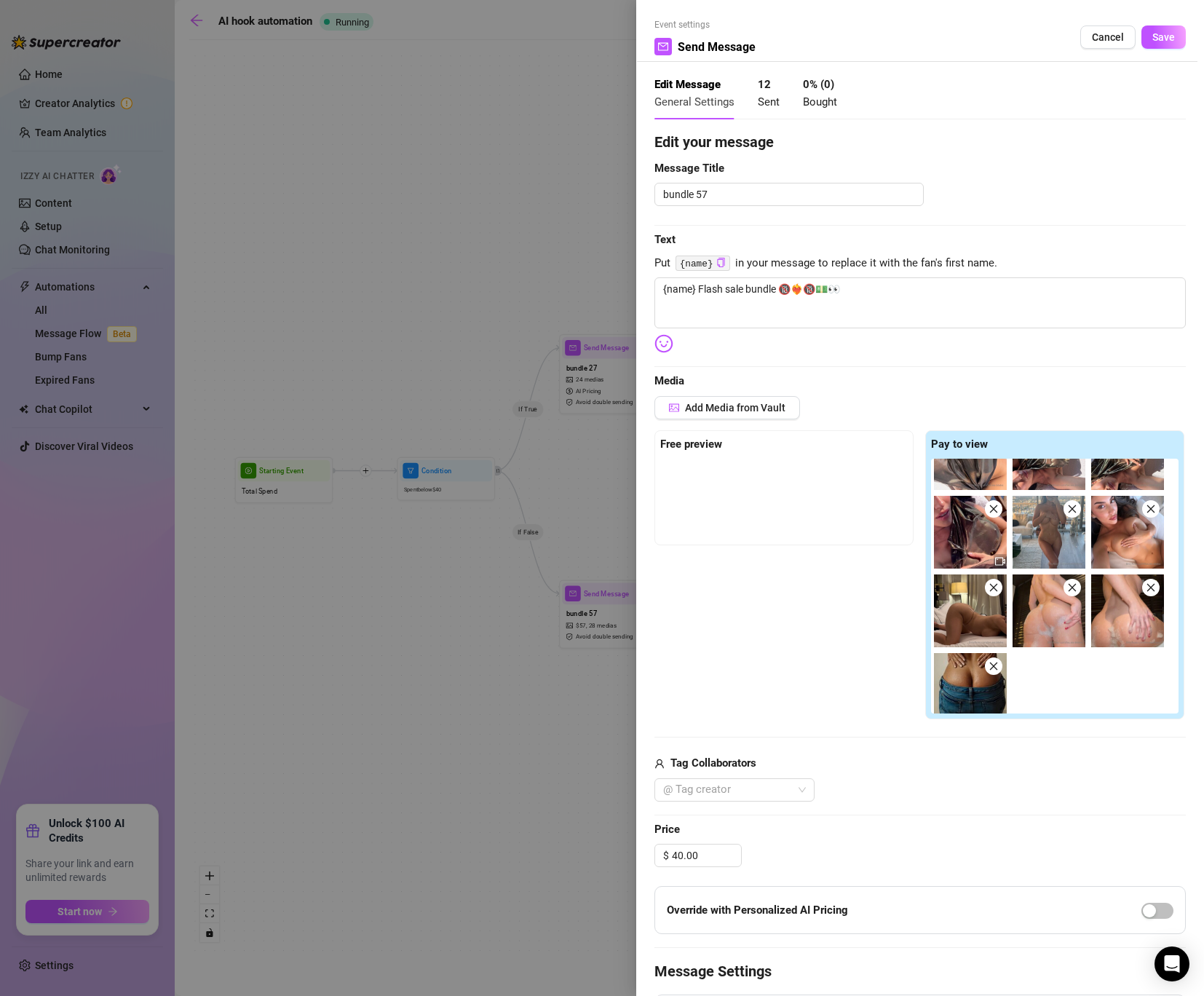
scroll to position [531, 0]
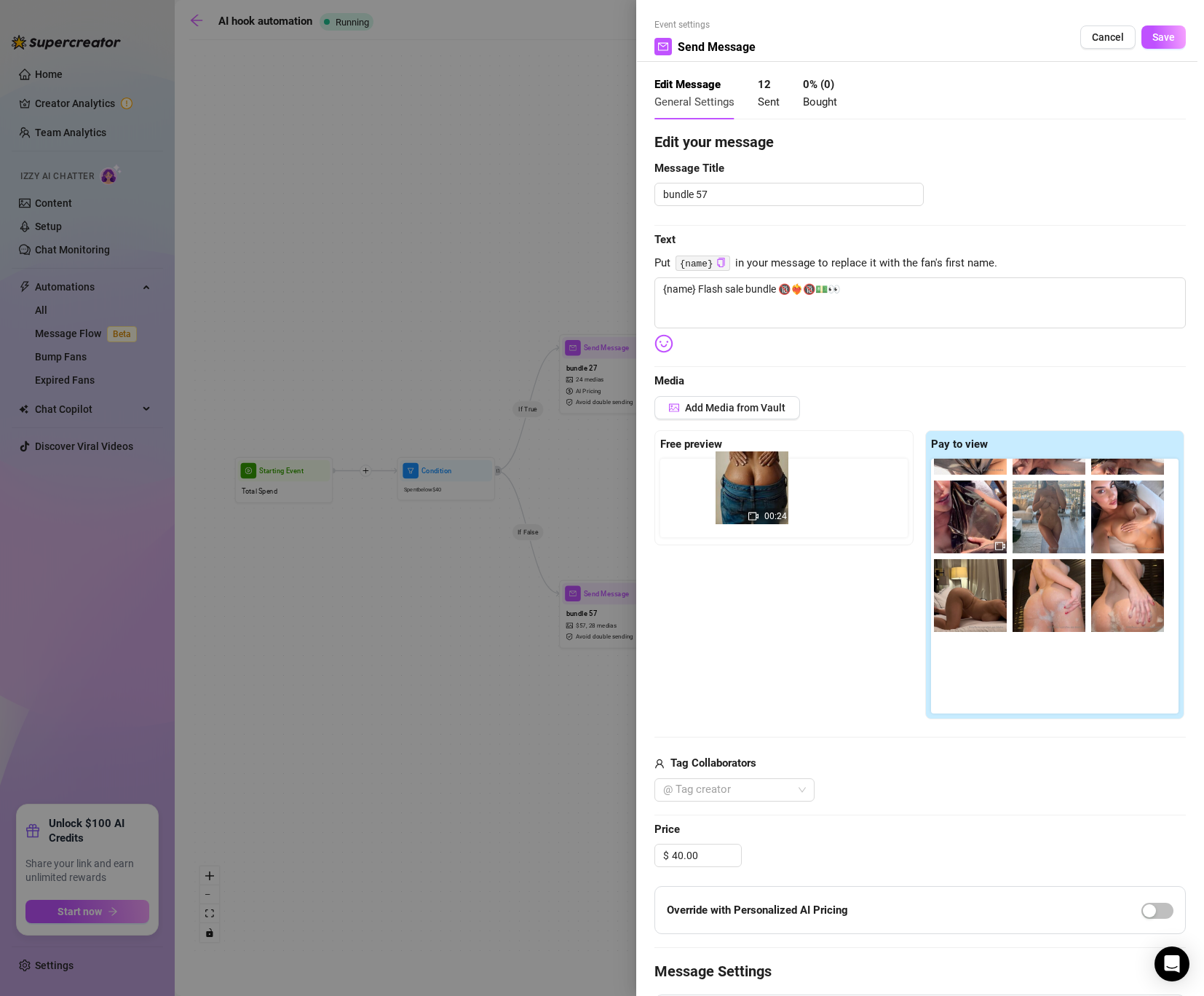
drag, startPoint x: 981, startPoint y: 703, endPoint x: 760, endPoint y: 514, distance: 290.8
click at [760, 514] on div "Free preview Pay to view 00:24" at bounding box center [920, 575] width 532 height 289
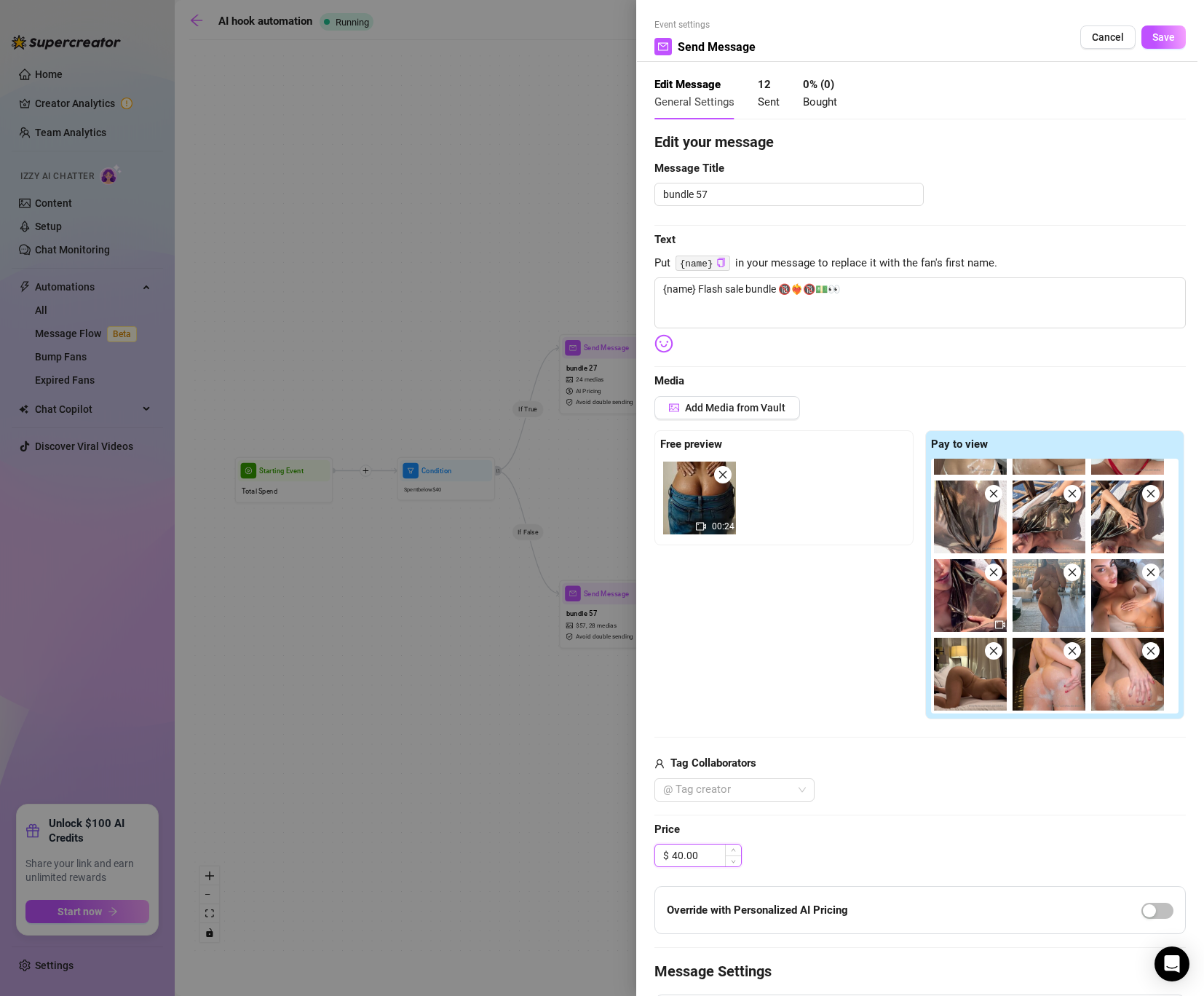
drag, startPoint x: 677, startPoint y: 850, endPoint x: 683, endPoint y: 853, distance: 6.7
click at [683, 853] on input "40.00" at bounding box center [707, 855] width 69 height 22
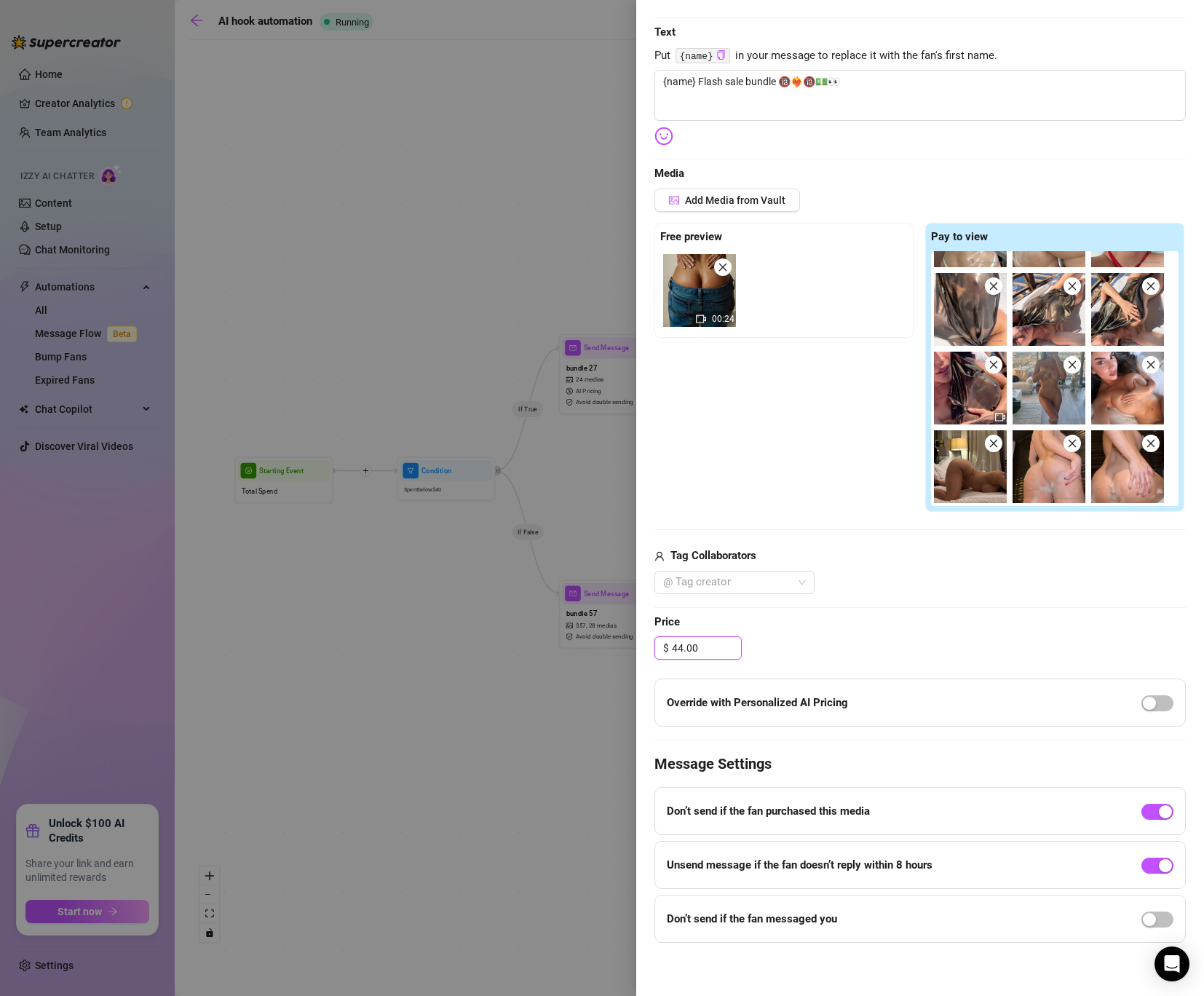
scroll to position [209, 0]
type input "44.00"
click at [1164, 697] on span "button" at bounding box center [1157, 702] width 32 height 16
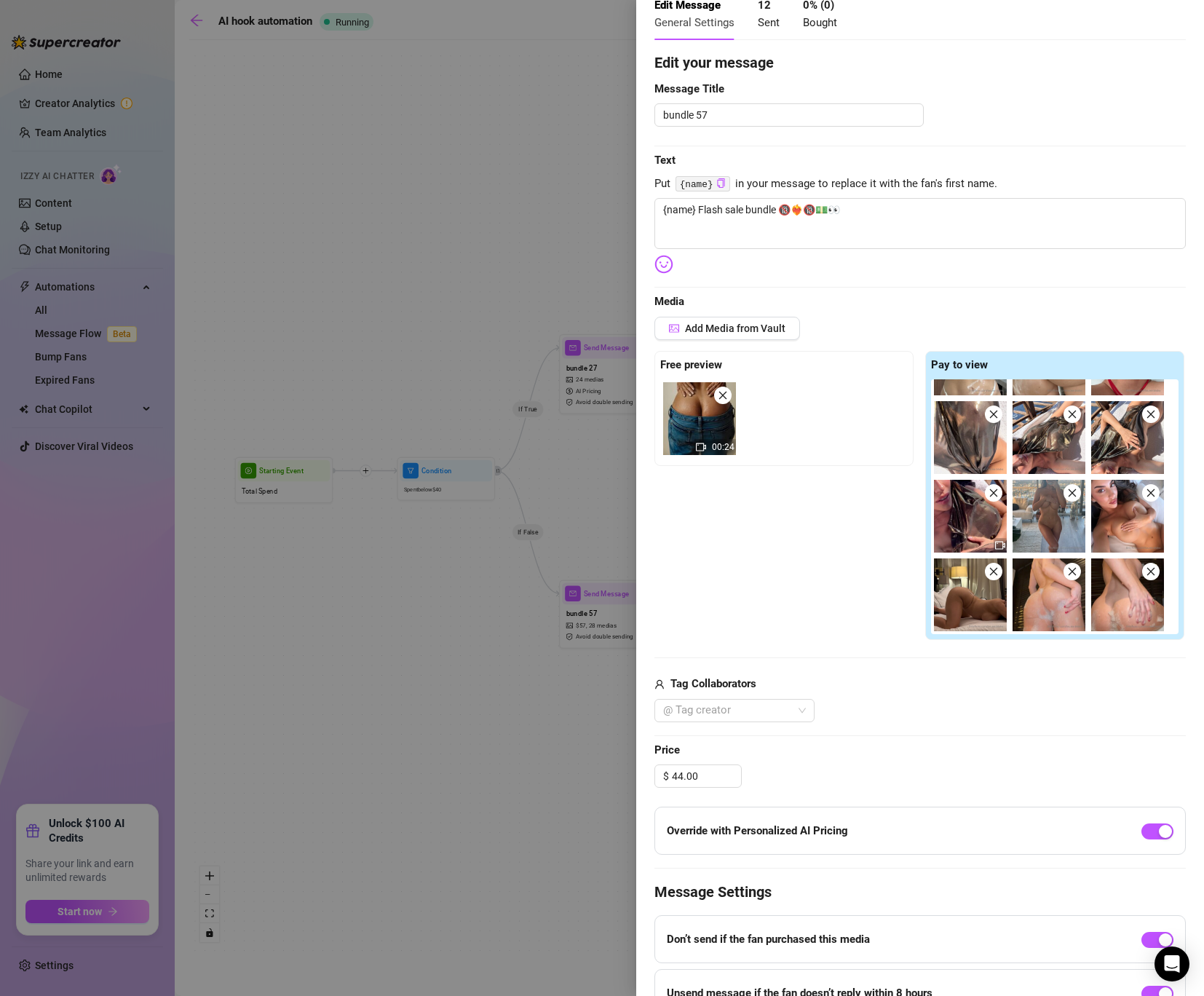
scroll to position [0, 0]
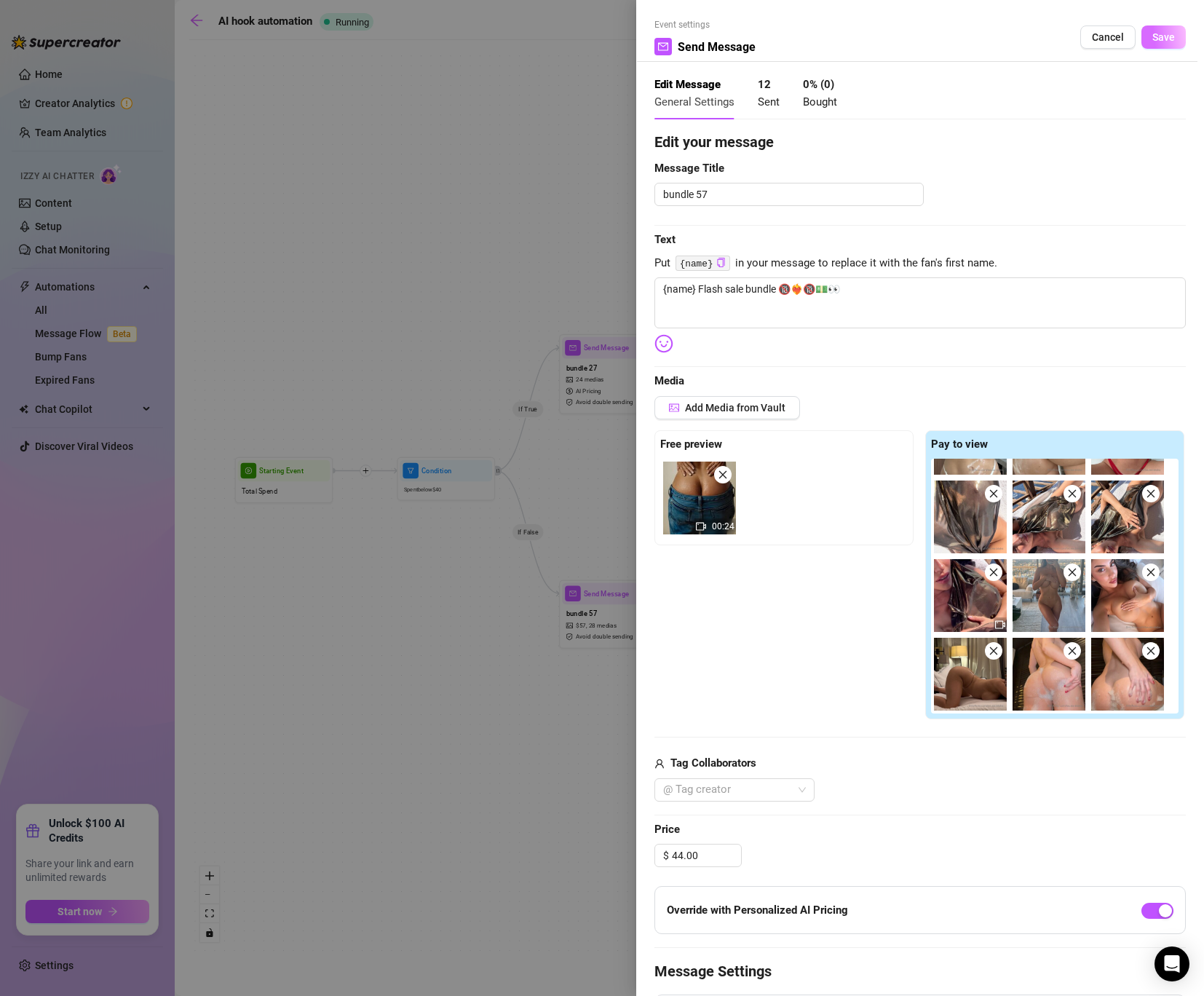
click at [1158, 44] on button "Save" at bounding box center [1164, 37] width 44 height 23
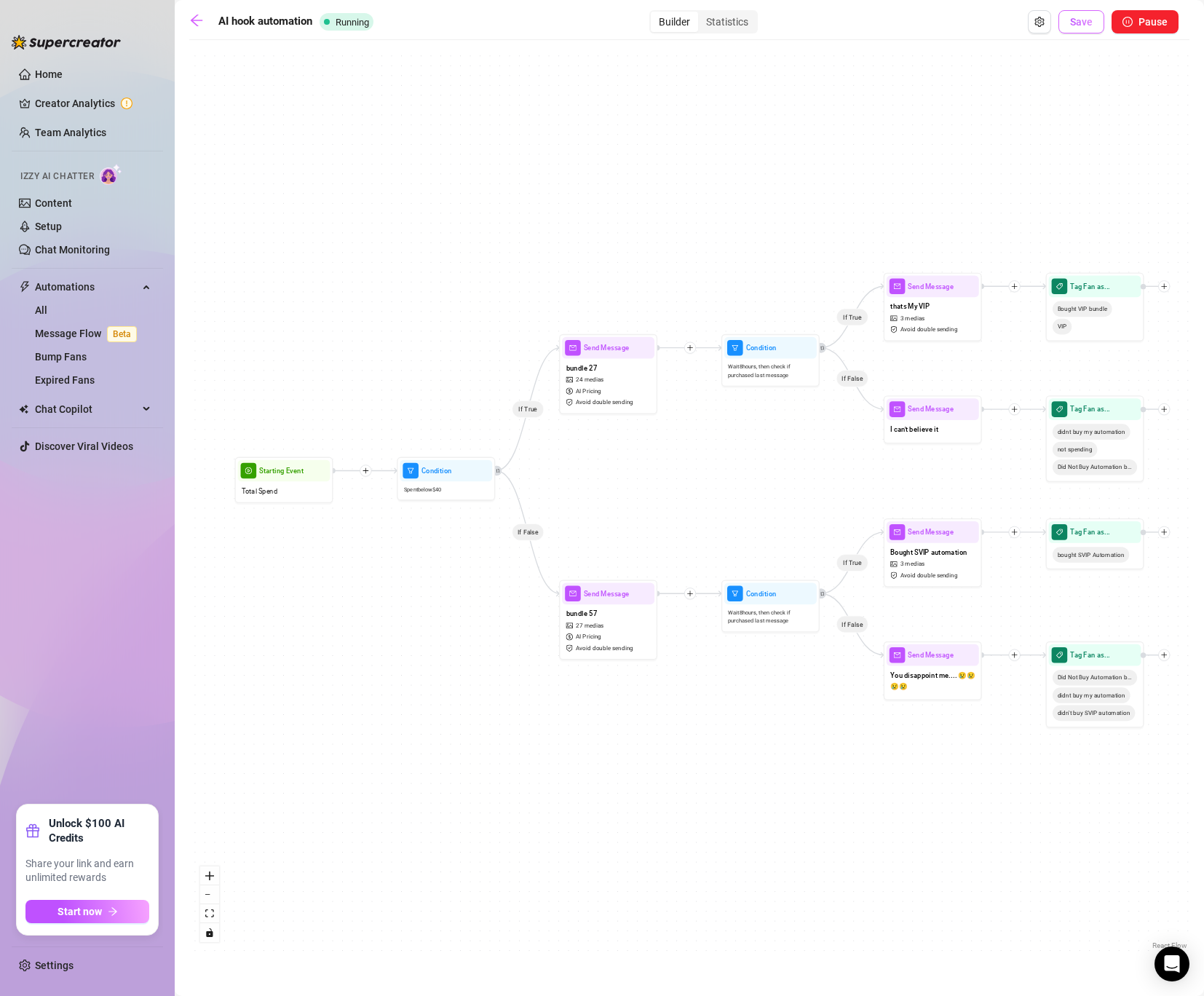
click at [1079, 23] on span "Save" at bounding box center [1081, 22] width 23 height 12
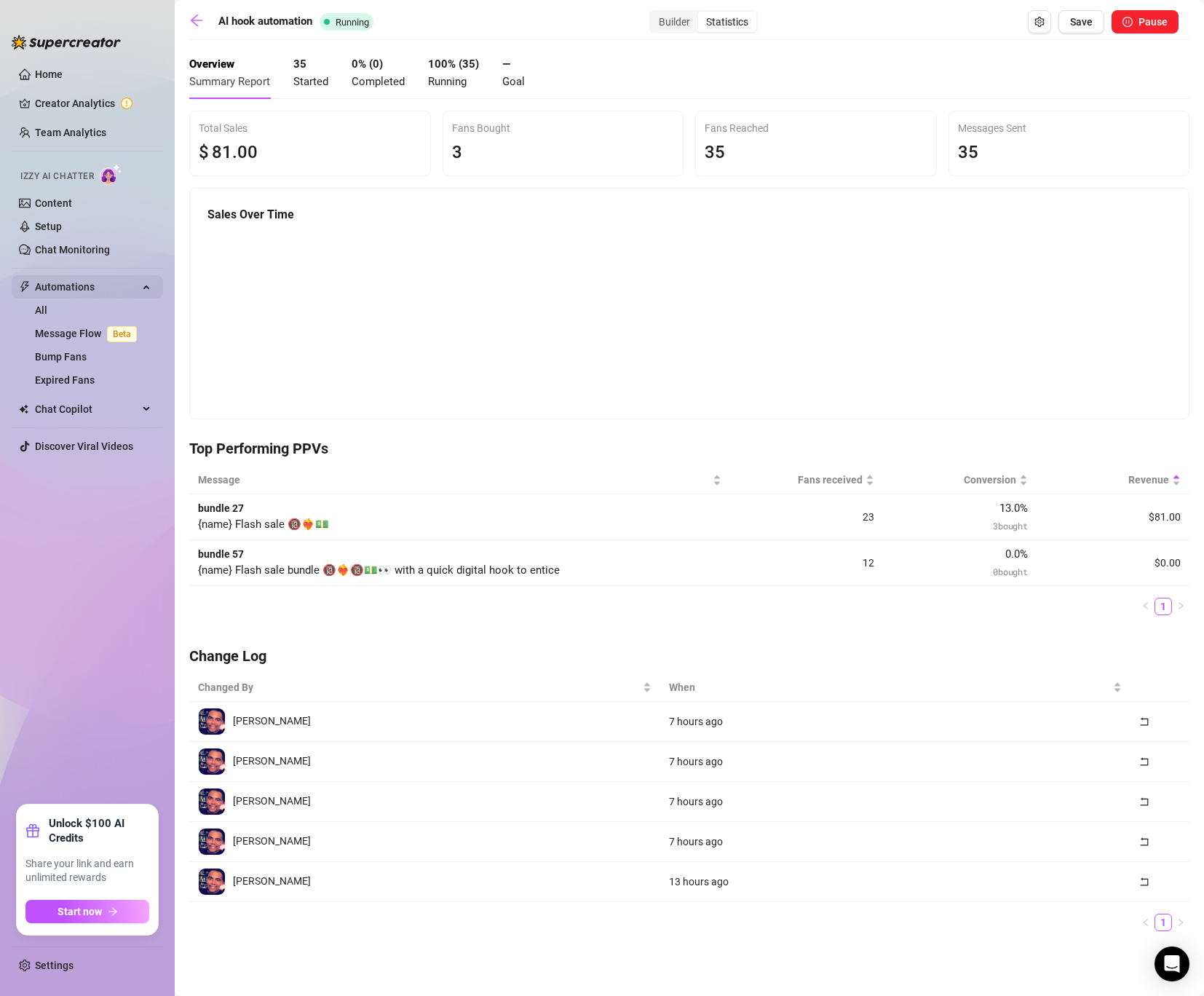
click at [75, 291] on span "Automations" at bounding box center [86, 287] width 104 height 23
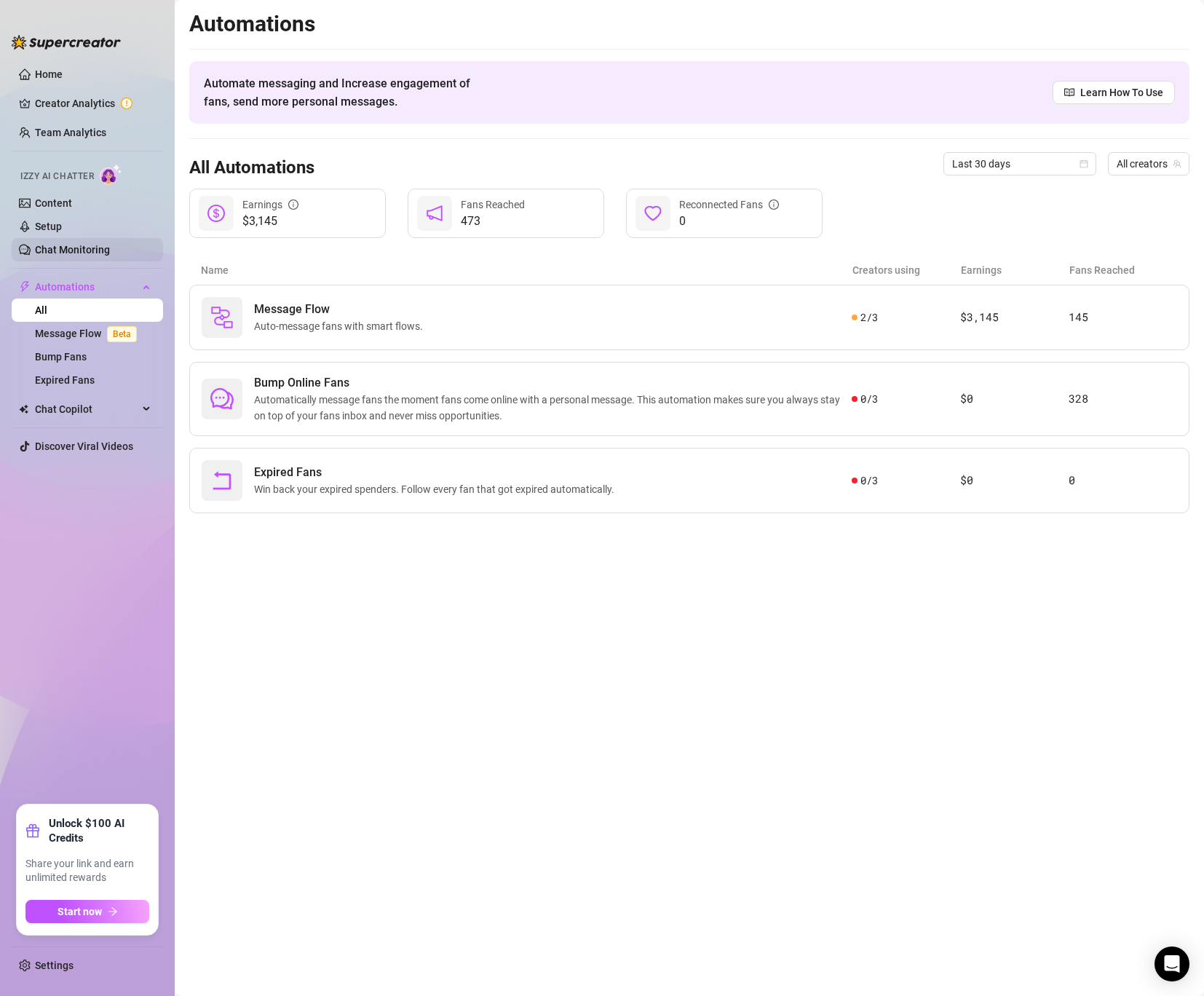
click at [55, 254] on link "Chat Monitoring" at bounding box center [72, 249] width 75 height 12
